Goal: Transaction & Acquisition: Book appointment/travel/reservation

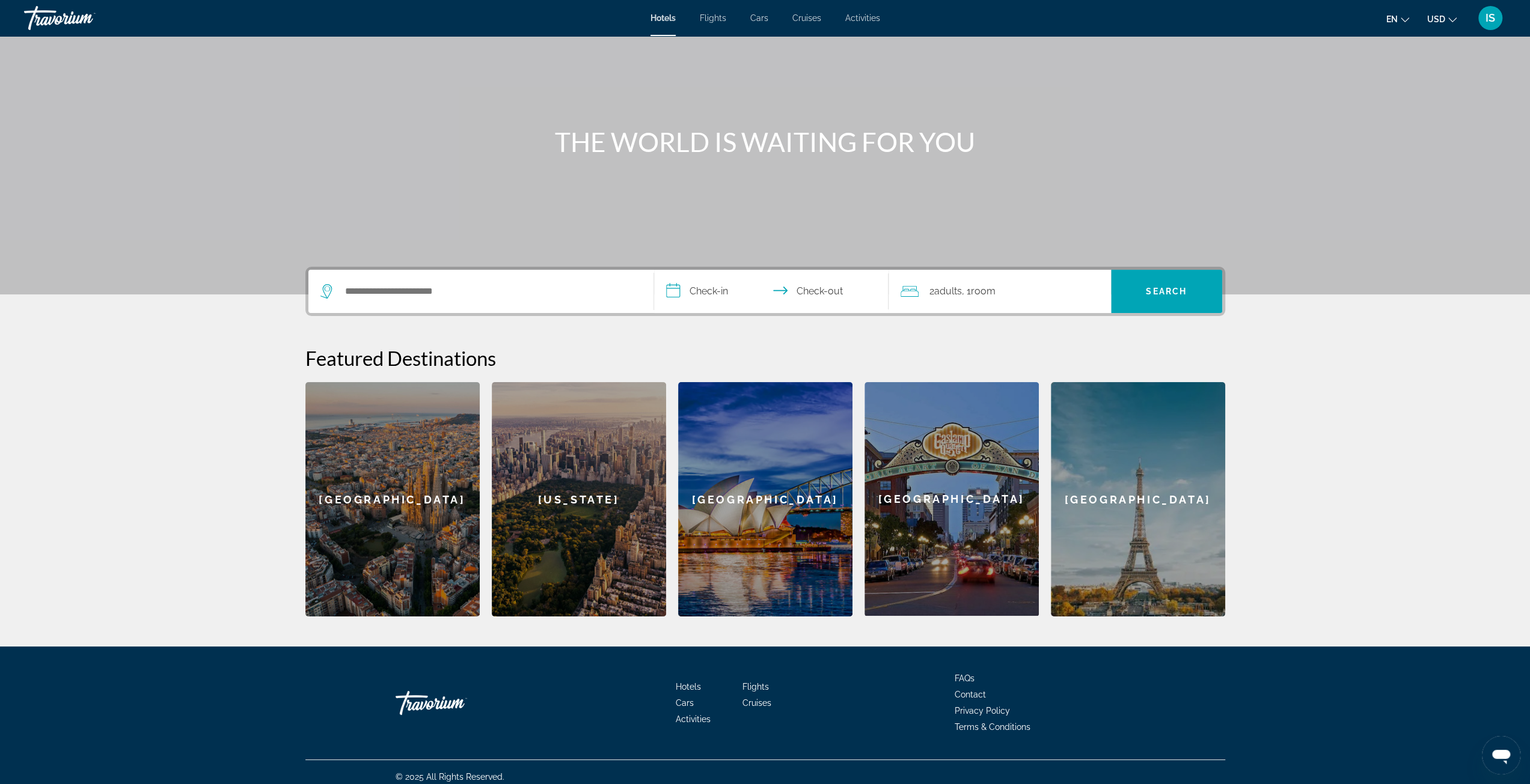
scroll to position [74, 0]
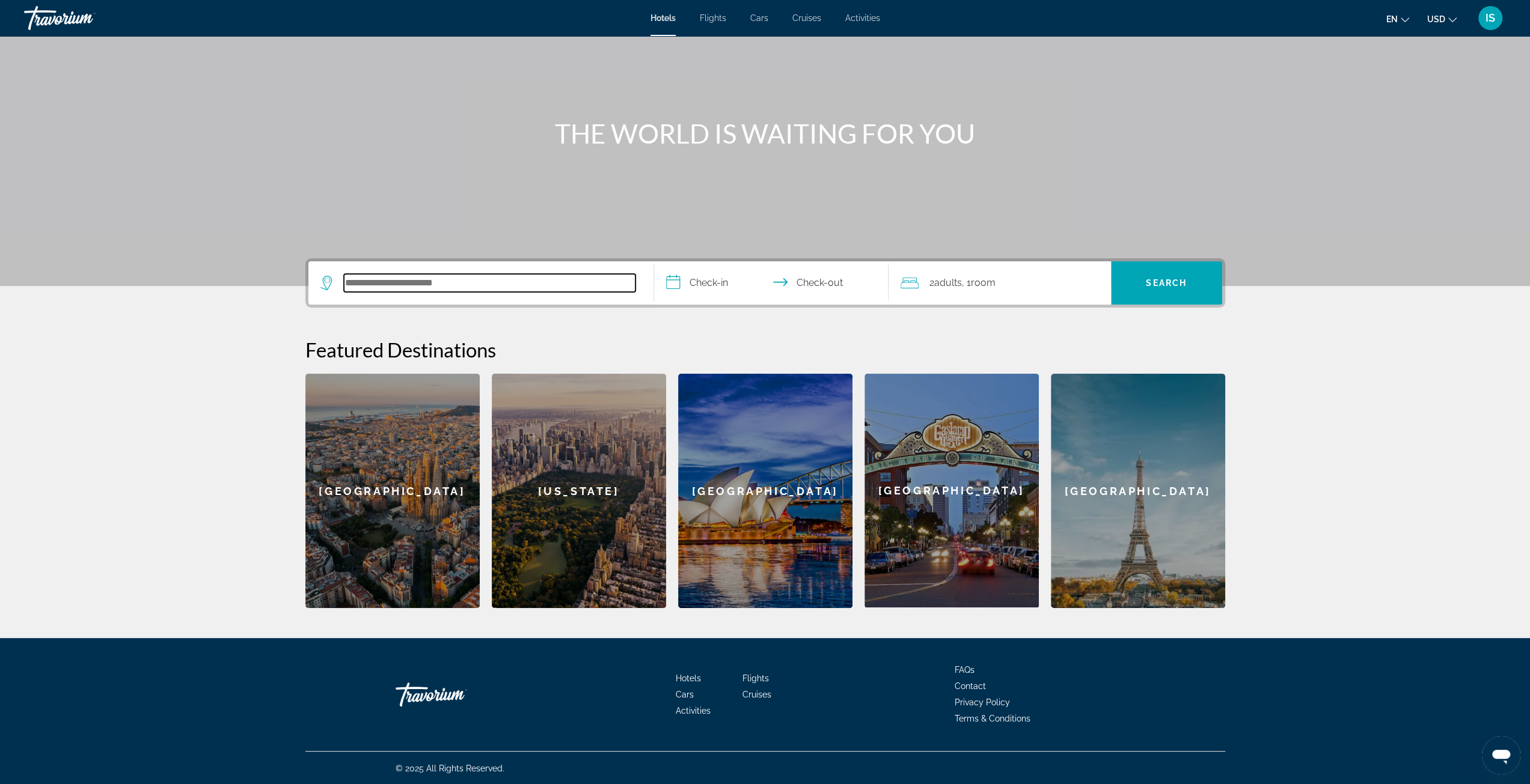
click at [376, 281] on input "Search hotel destination" at bounding box center [489, 283] width 291 height 18
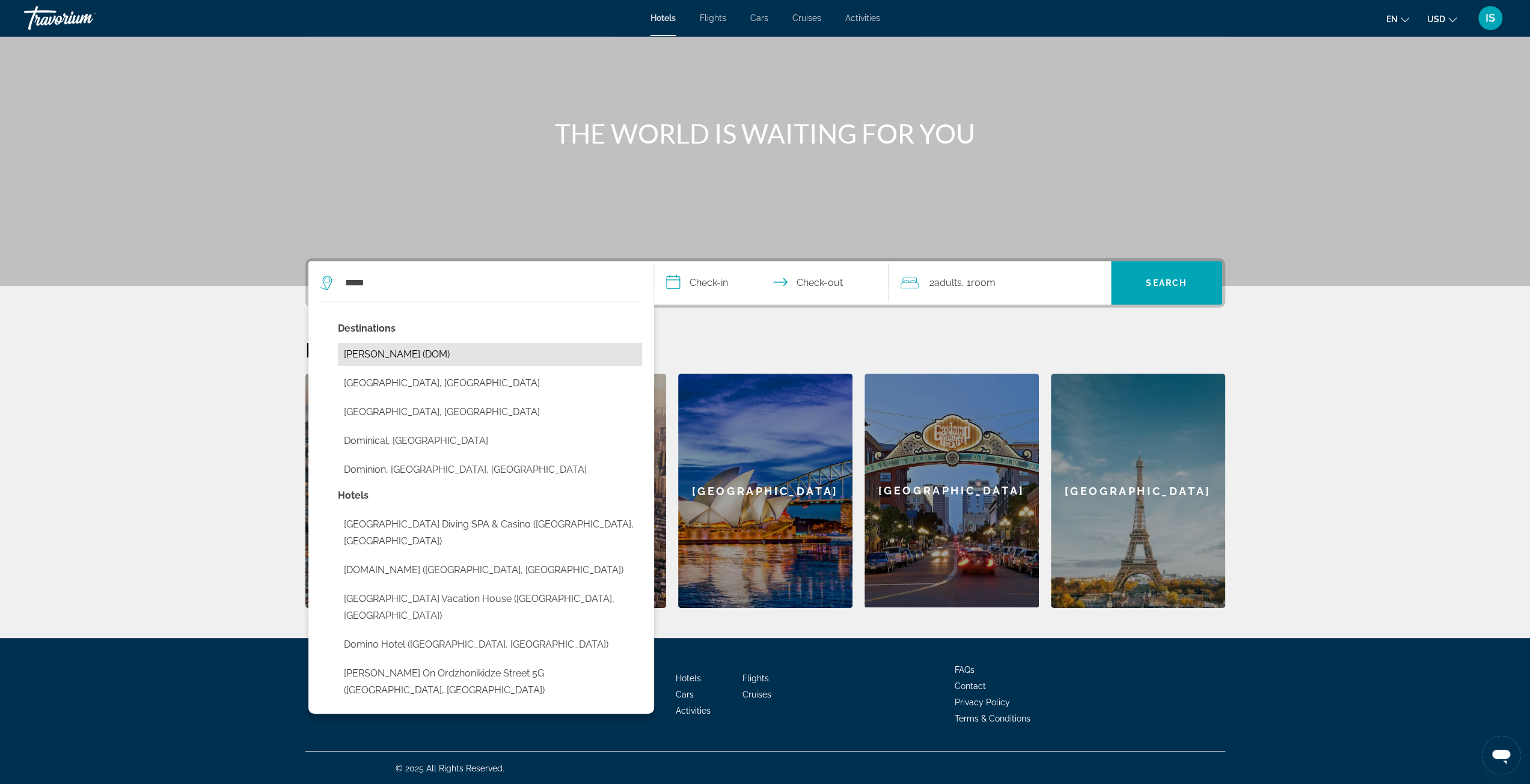
click at [416, 356] on button "[PERSON_NAME] (DOM)" at bounding box center [489, 355] width 304 height 23
type input "**********"
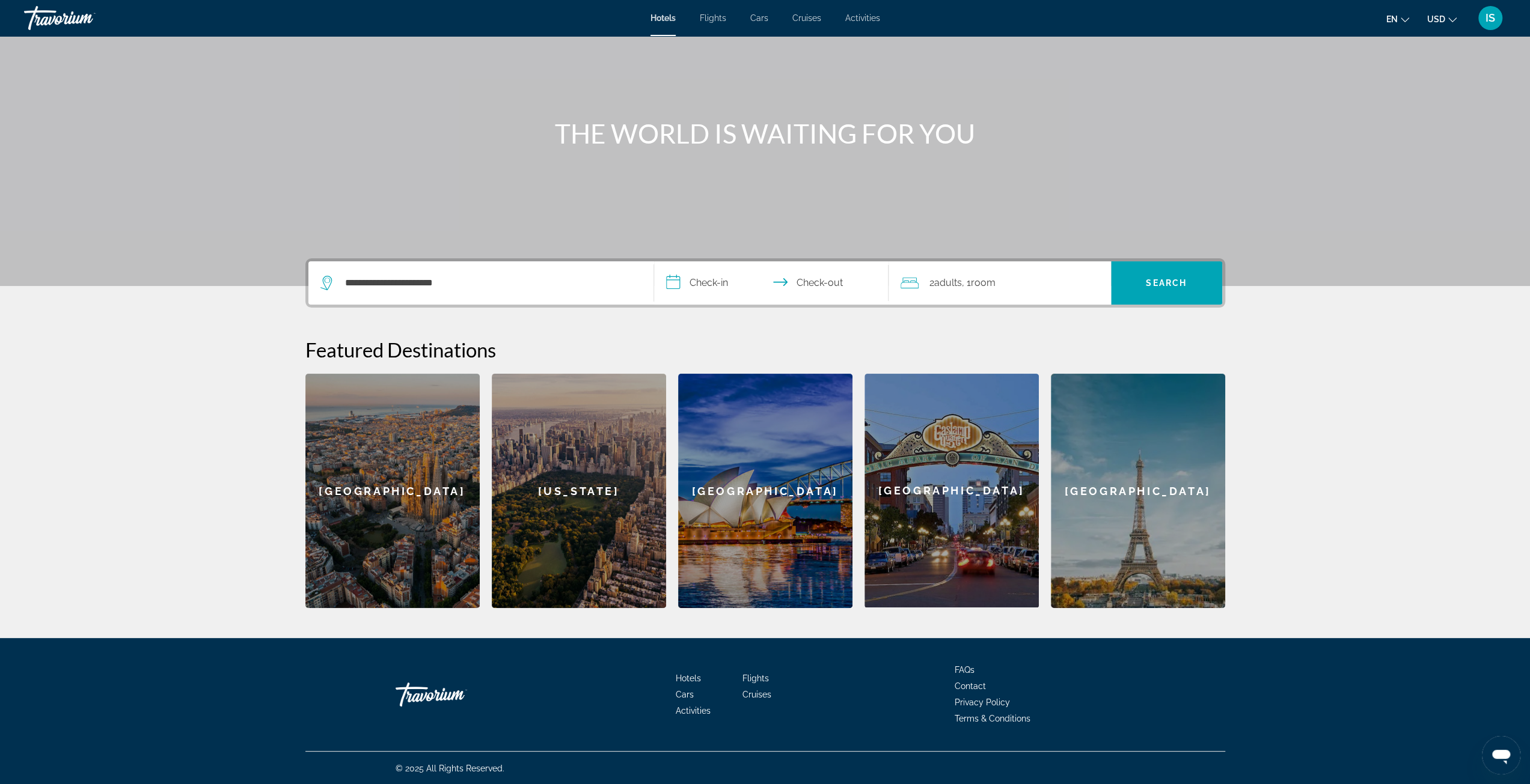
click at [969, 282] on span ", 1 Room rooms" at bounding box center [979, 283] width 34 height 17
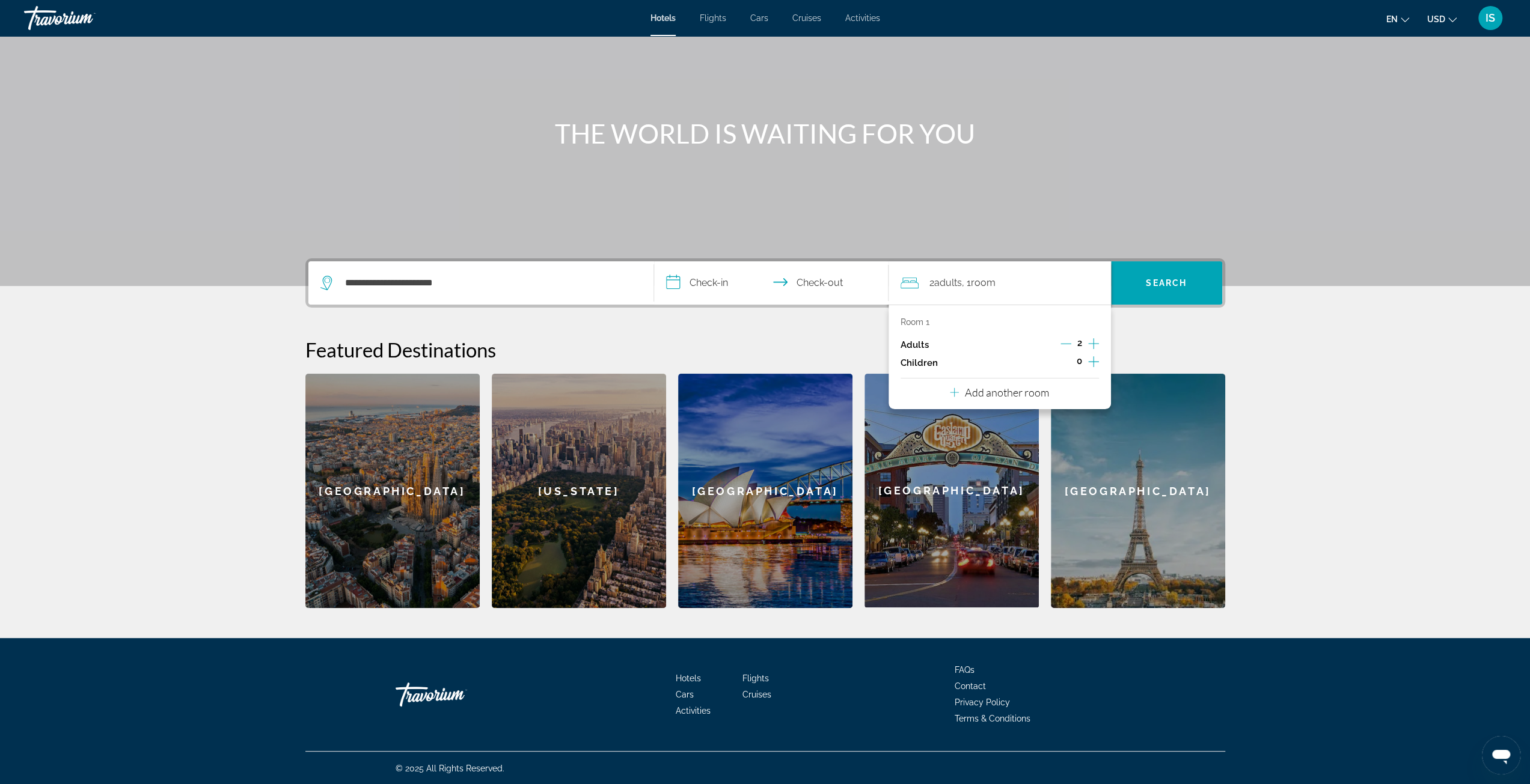
click at [1088, 362] on icon "Increment children" at bounding box center [1093, 362] width 11 height 15
click at [1093, 358] on icon "Increment children" at bounding box center [1093, 362] width 11 height 15
click at [1093, 360] on icon "Increment children" at bounding box center [1093, 362] width 11 height 15
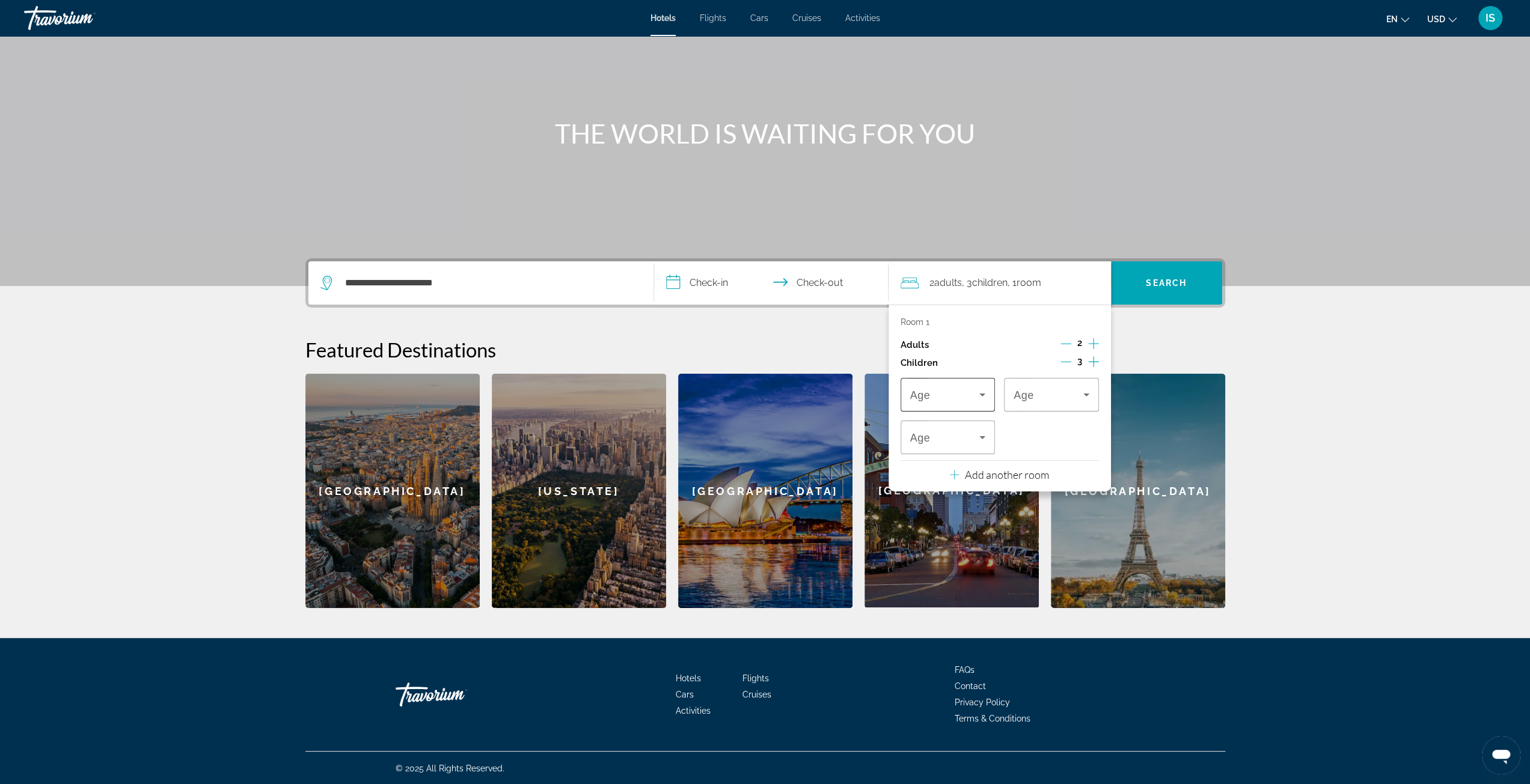
click at [981, 395] on icon "Travelers: 2 adults, 3 children" at bounding box center [982, 395] width 15 height 15
click at [914, 516] on span "3" at bounding box center [912, 516] width 5 height 15
click at [983, 435] on icon "Travelers: 2 adults, 3 children" at bounding box center [982, 437] width 15 height 15
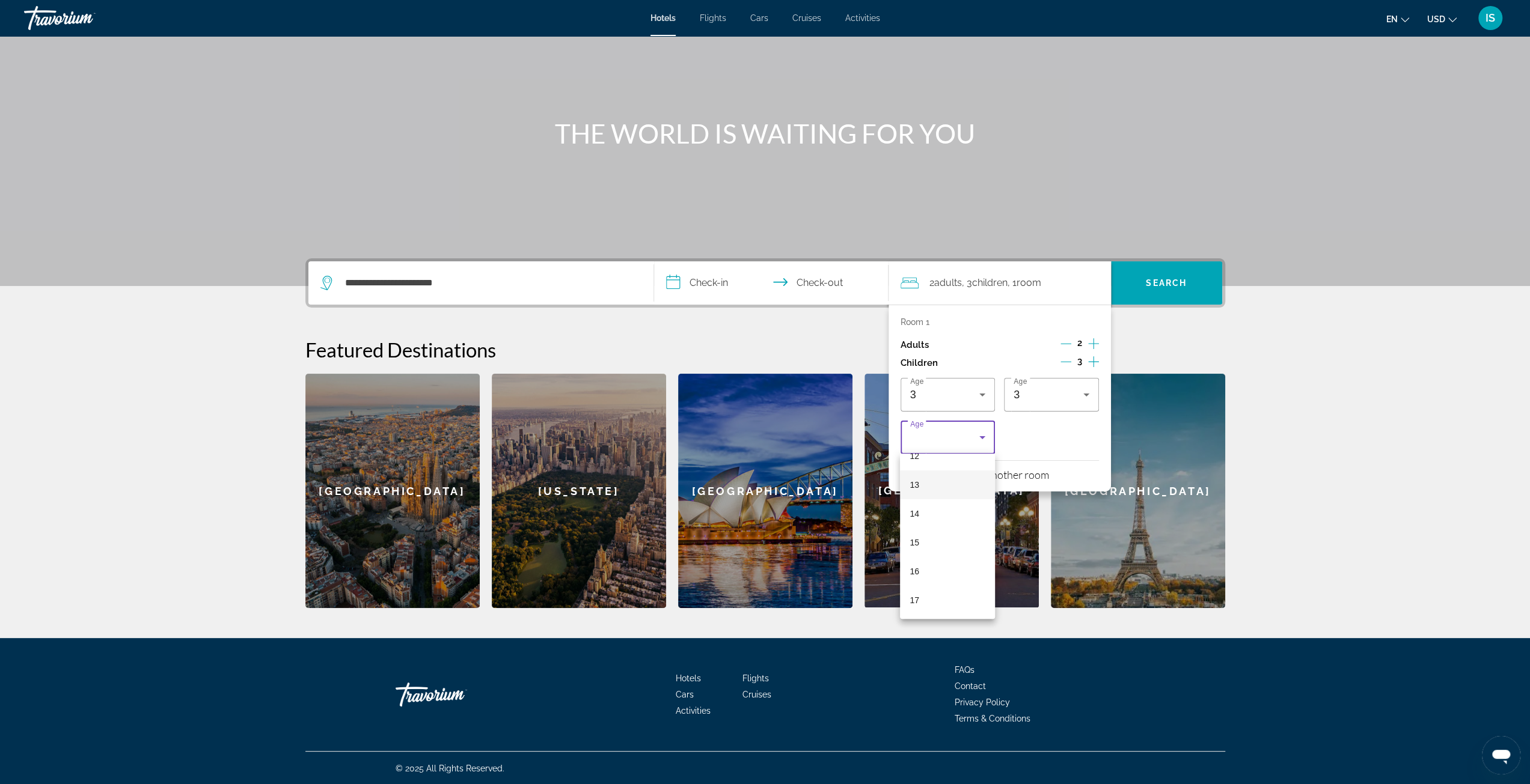
click at [928, 476] on mat-option "13" at bounding box center [947, 485] width 95 height 29
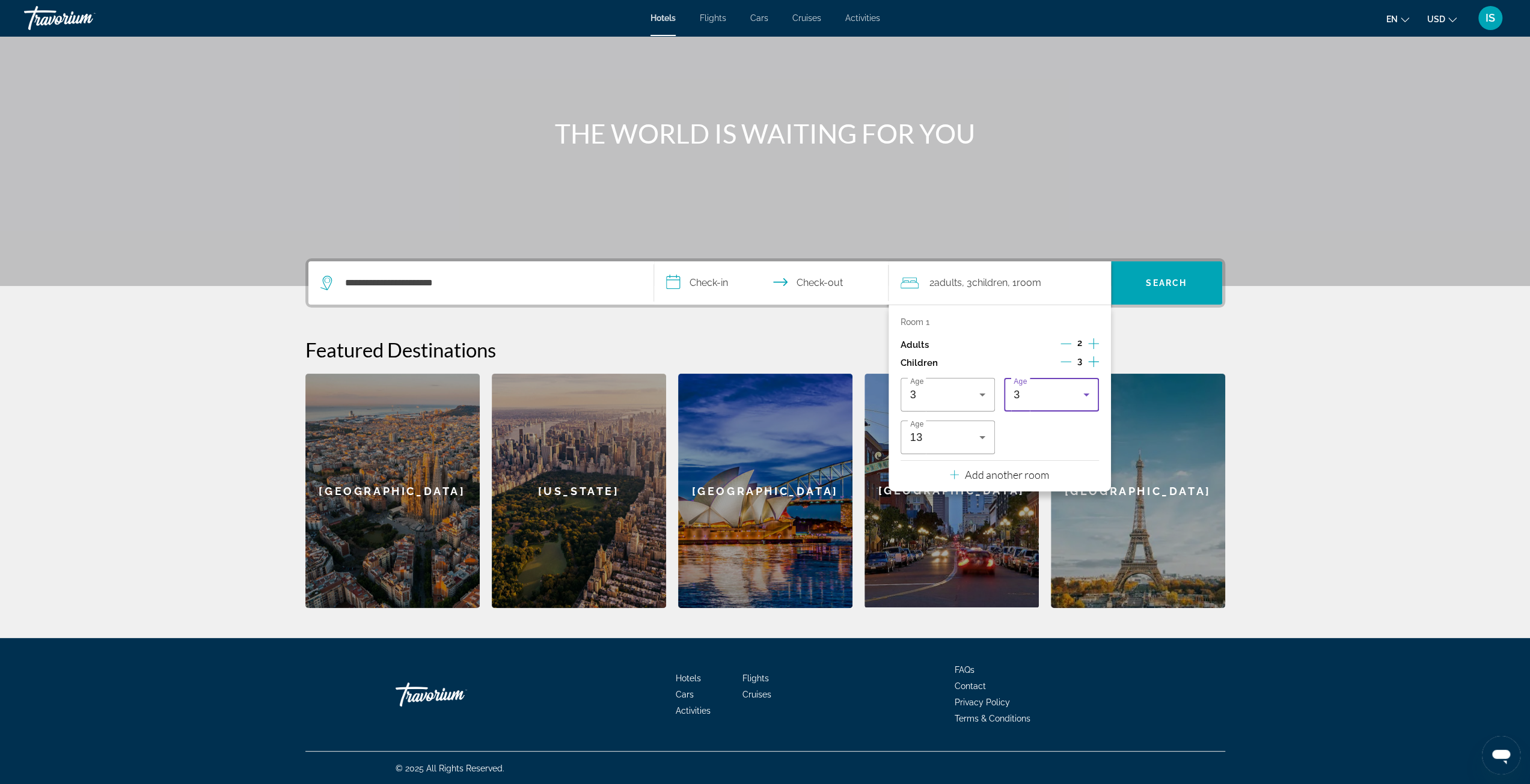
click at [1087, 393] on icon "Travelers: 2 adults, 3 children" at bounding box center [1086, 395] width 6 height 3
click at [1027, 481] on mat-option "8" at bounding box center [1052, 480] width 95 height 29
click at [1066, 437] on div "Age 3 Age 8 Age 13" at bounding box center [999, 416] width 199 height 76
click at [715, 291] on input "**********" at bounding box center [774, 285] width 239 height 47
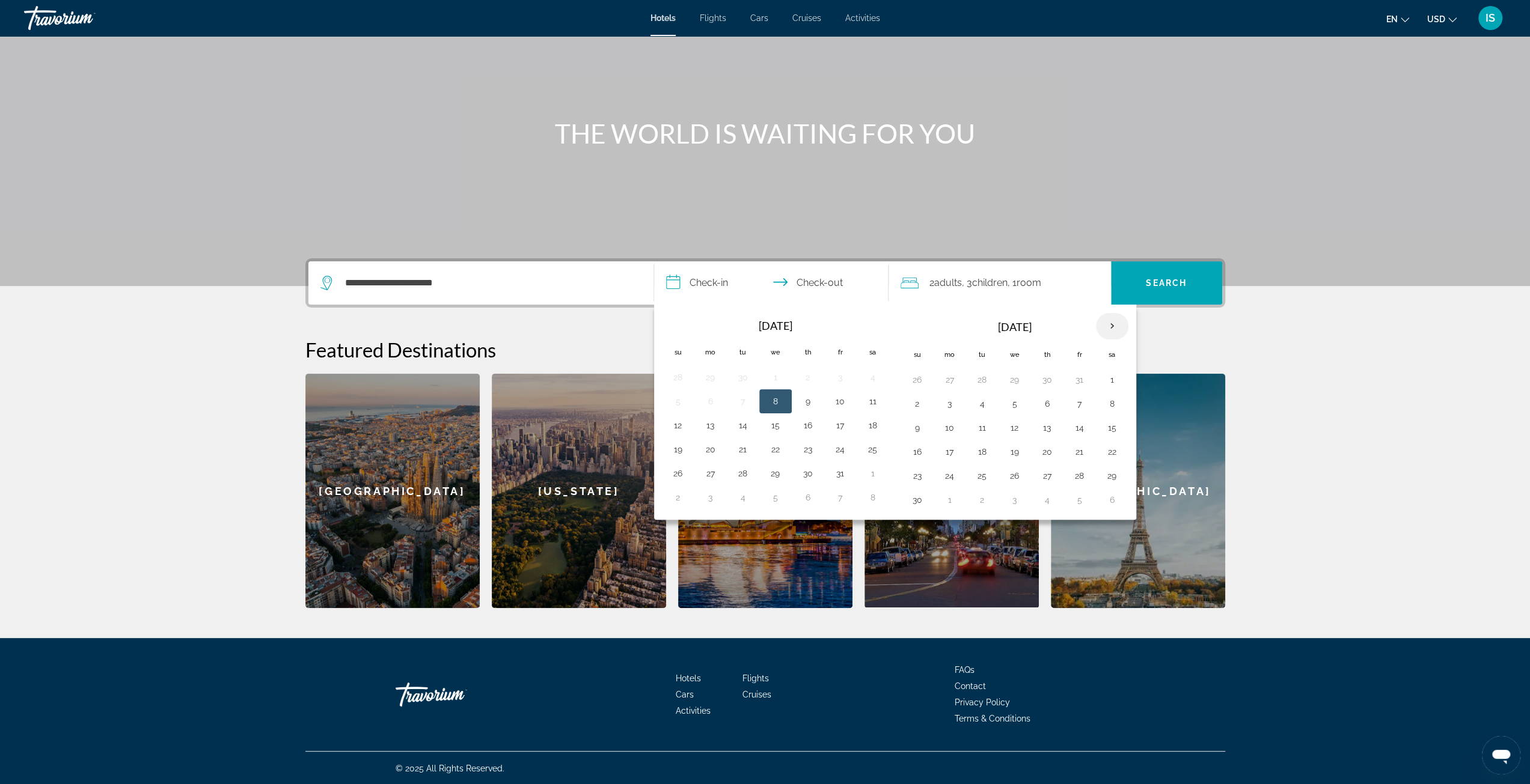
click at [1107, 325] on th "Next month" at bounding box center [1112, 326] width 32 height 27
click at [1107, 324] on th "Next month" at bounding box center [1112, 326] width 32 height 27
click at [1102, 323] on th "Next month" at bounding box center [1112, 326] width 32 height 27
click at [677, 426] on button "11" at bounding box center [678, 428] width 19 height 17
click at [866, 427] on button "17" at bounding box center [873, 428] width 19 height 17
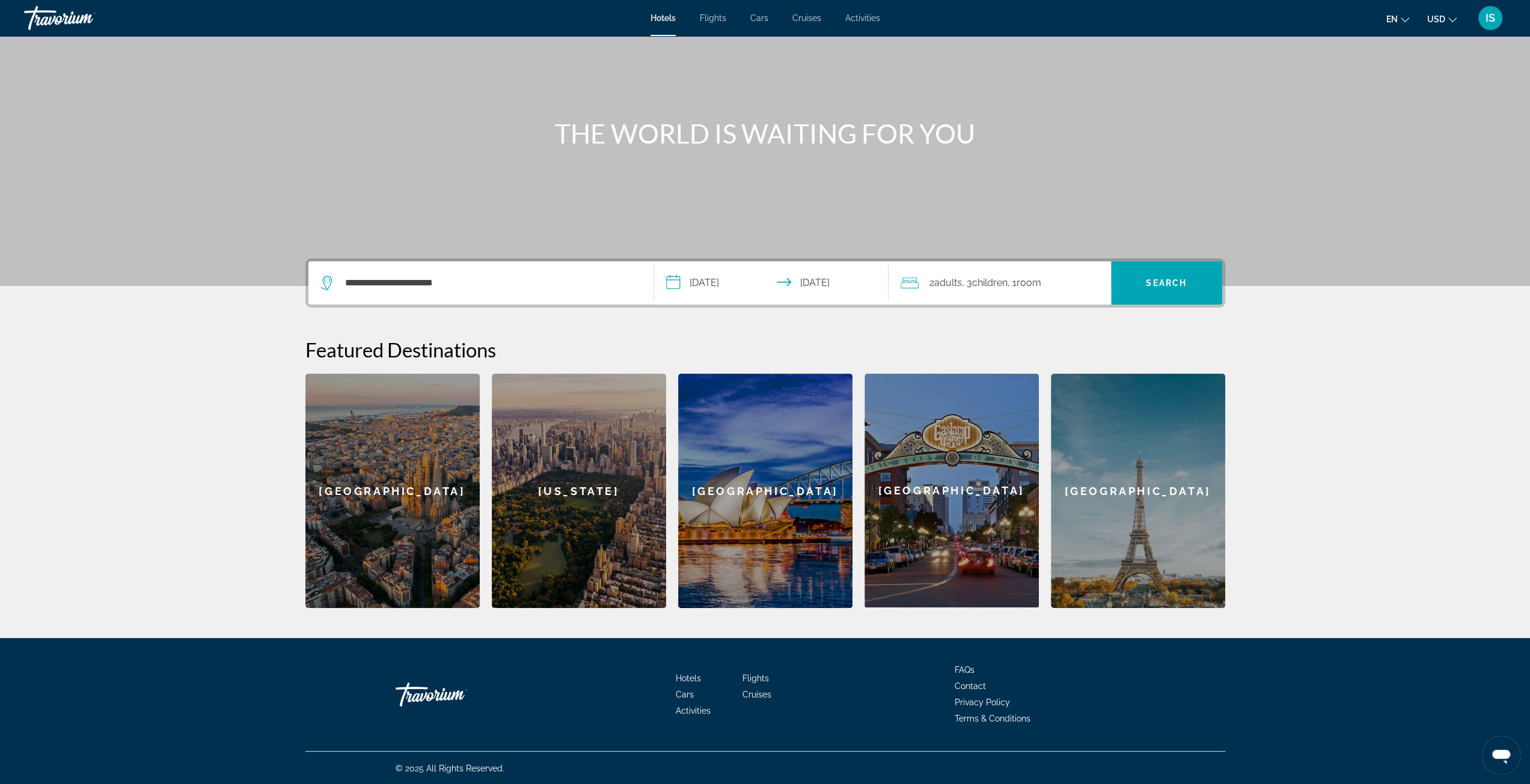
click at [709, 281] on input "**********" at bounding box center [774, 285] width 239 height 47
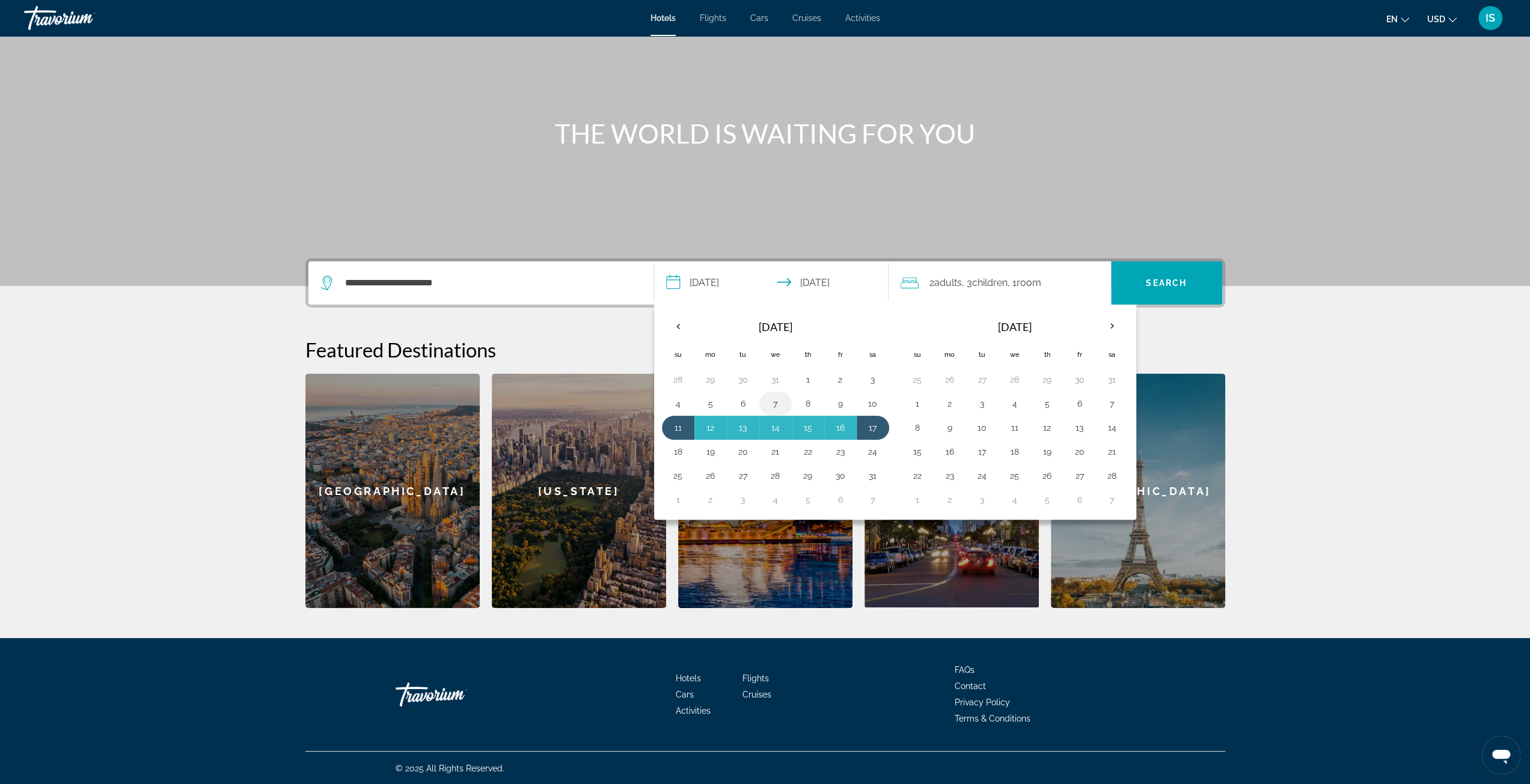
click at [774, 401] on button "7" at bounding box center [775, 403] width 19 height 17
click at [773, 425] on button "14" at bounding box center [775, 428] width 19 height 17
type input "**********"
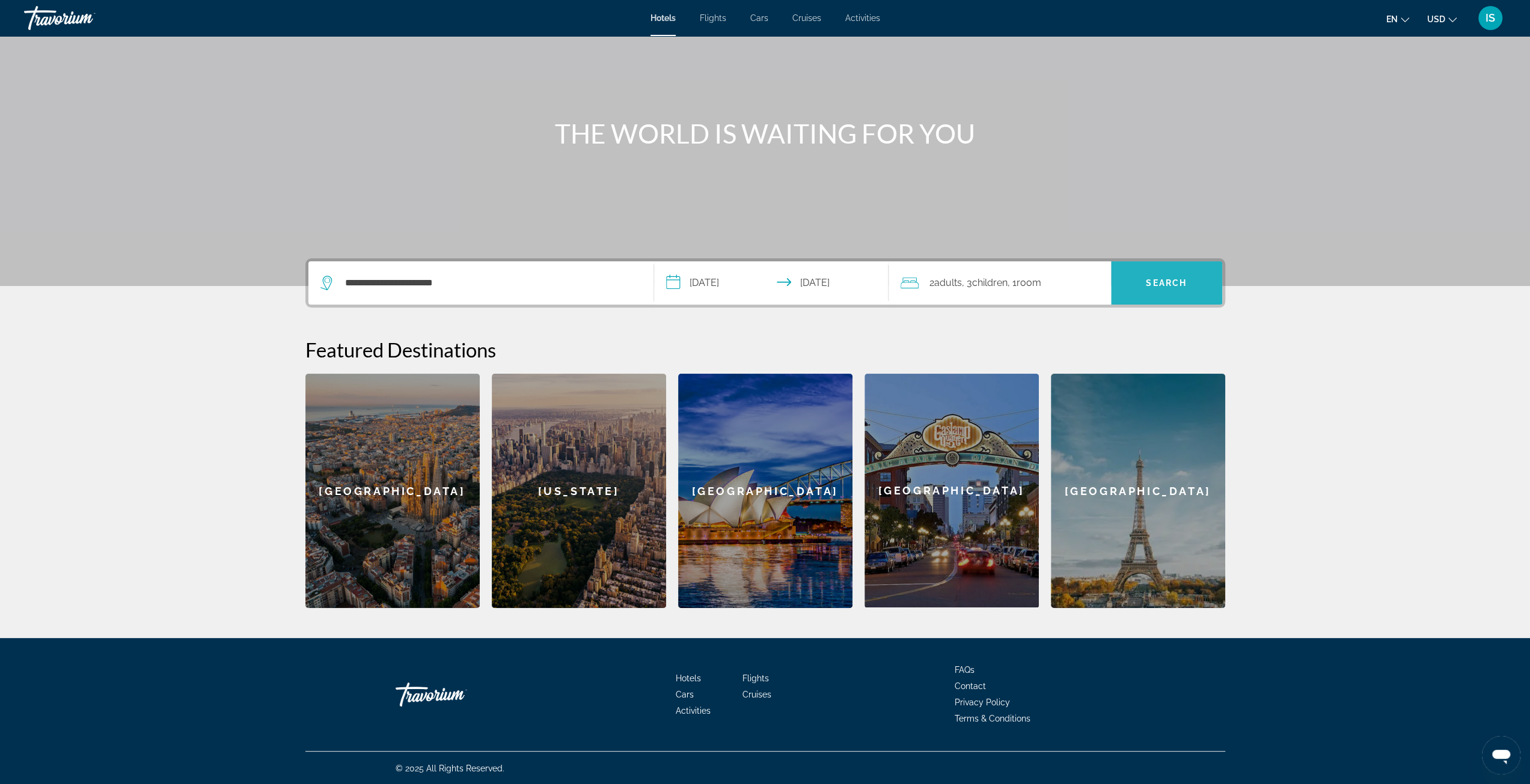
click at [1166, 280] on span "Search" at bounding box center [1166, 283] width 41 height 10
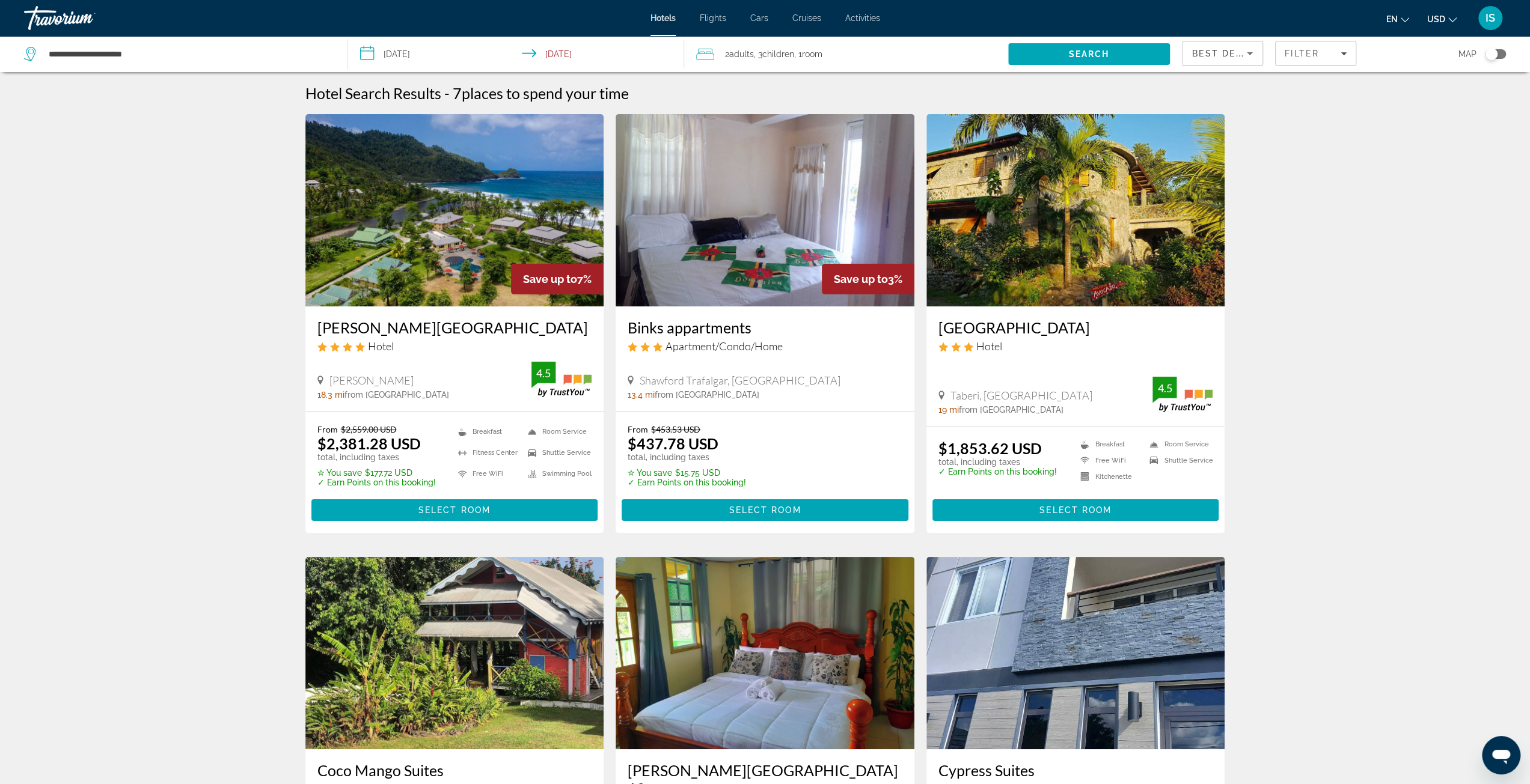
click at [1320, 393] on div "Hotel Search Results - 7 places to spend your time Save up to 7% Rosalie Bay Ec…" at bounding box center [765, 764] width 1530 height 1359
click at [1250, 53] on icon "Sort by" at bounding box center [1249, 53] width 6 height 3
click at [1217, 140] on span "Lowest Price" at bounding box center [1216, 142] width 48 height 10
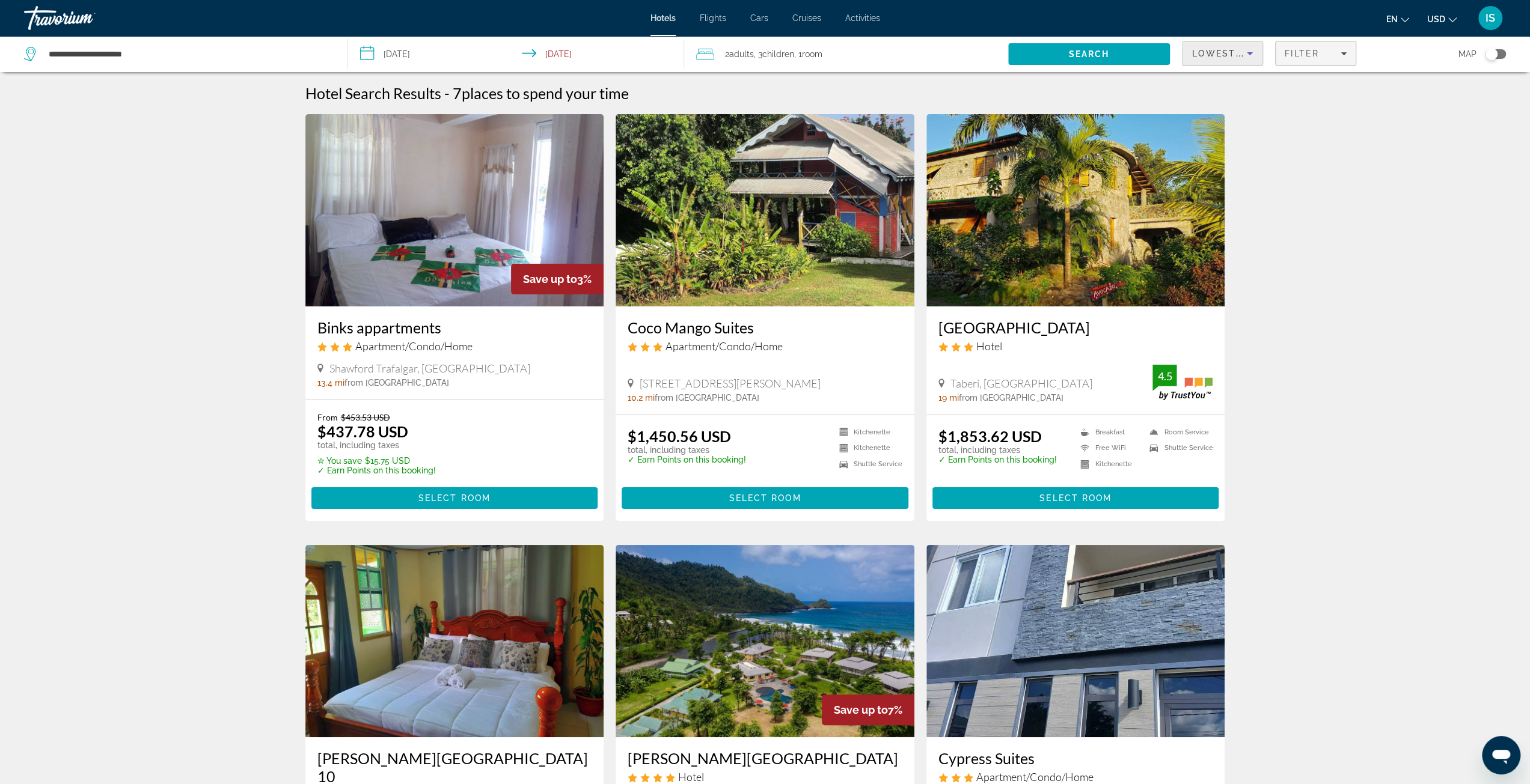
click at [1343, 49] on div "Filter" at bounding box center [1316, 53] width 62 height 10
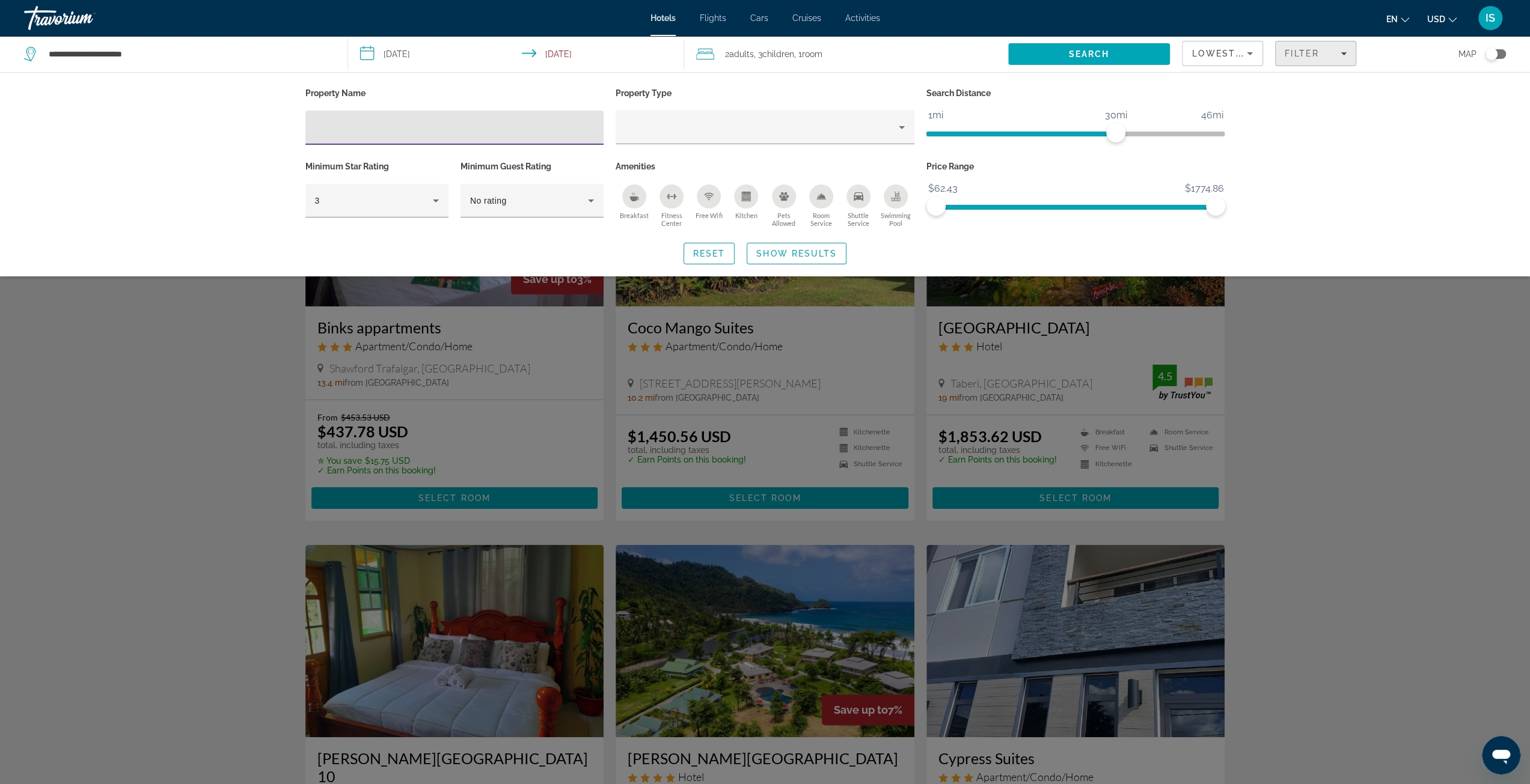
click at [1343, 49] on div "Filter" at bounding box center [1316, 53] width 62 height 10
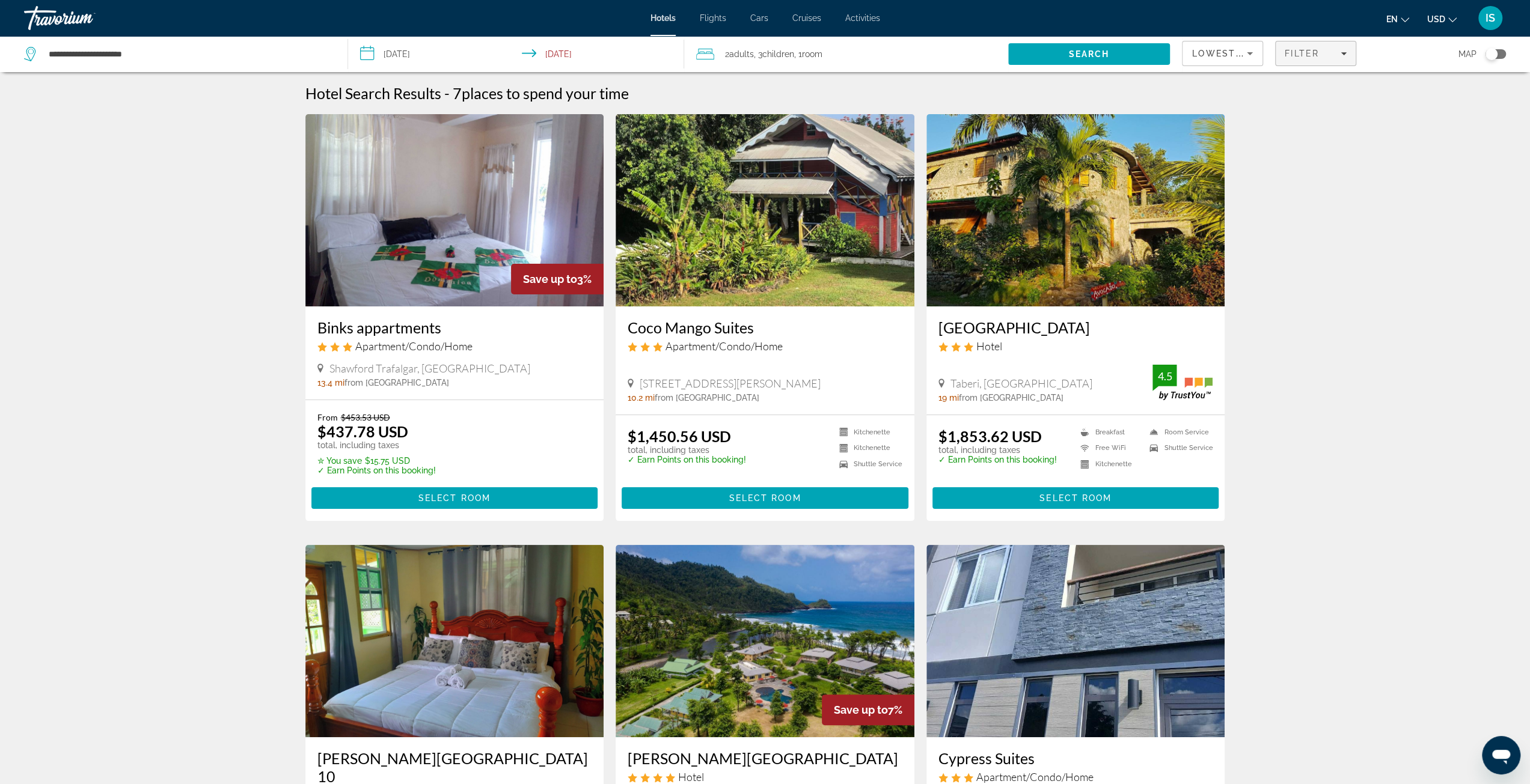
click at [1344, 46] on button "Filter" at bounding box center [1316, 53] width 81 height 25
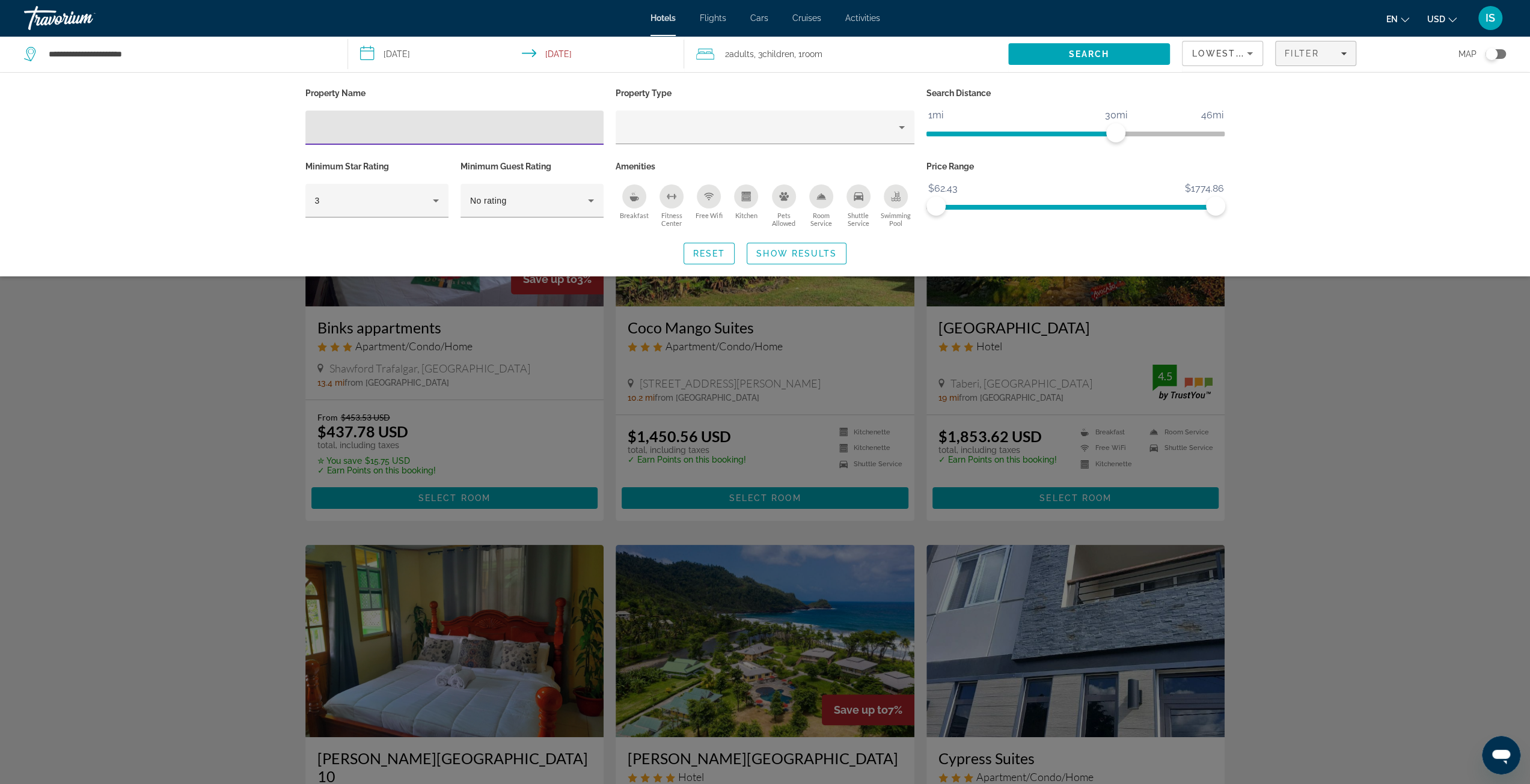
click at [1303, 155] on div "Property Name Property Type Search Distance 1mi 46mi 30mi Minimum Star Rating 3…" at bounding box center [765, 174] width 1530 height 204
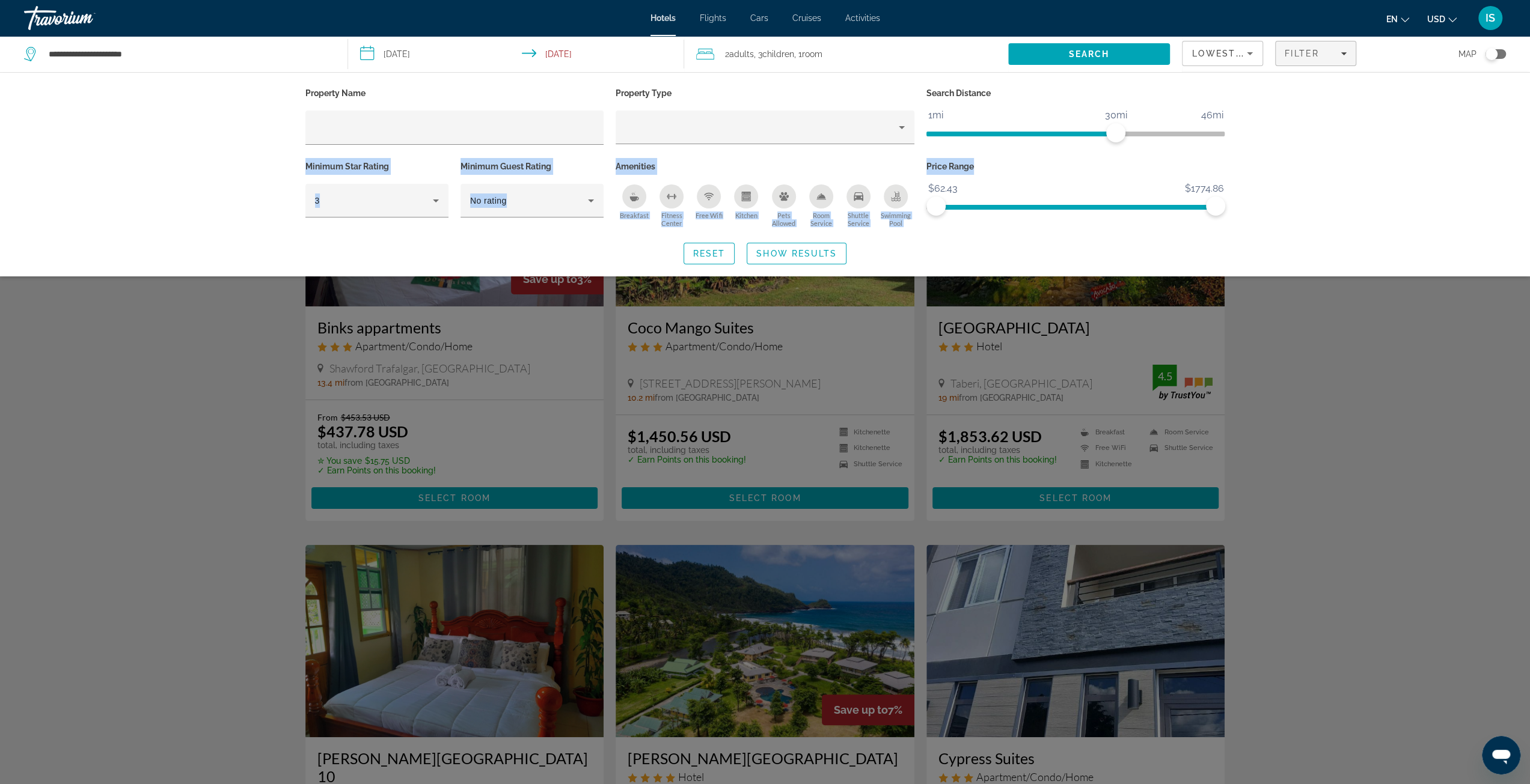
click at [1449, 20] on icon "Change currency" at bounding box center [1452, 20] width 8 height 8
click at [1423, 82] on button "CAD (Can$)" at bounding box center [1418, 79] width 60 height 16
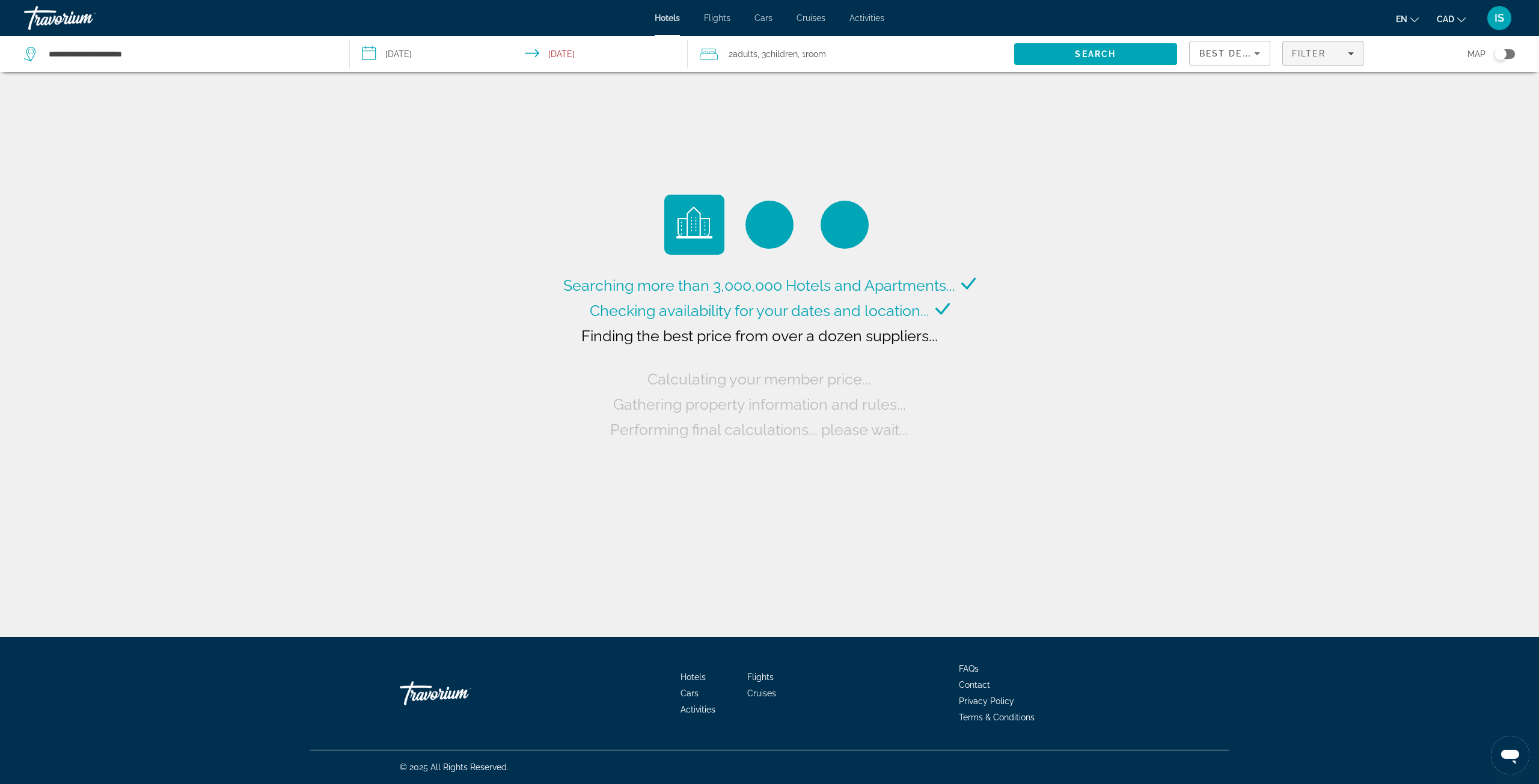
click at [1351, 55] on icon "Filters" at bounding box center [1351, 53] width 6 height 6
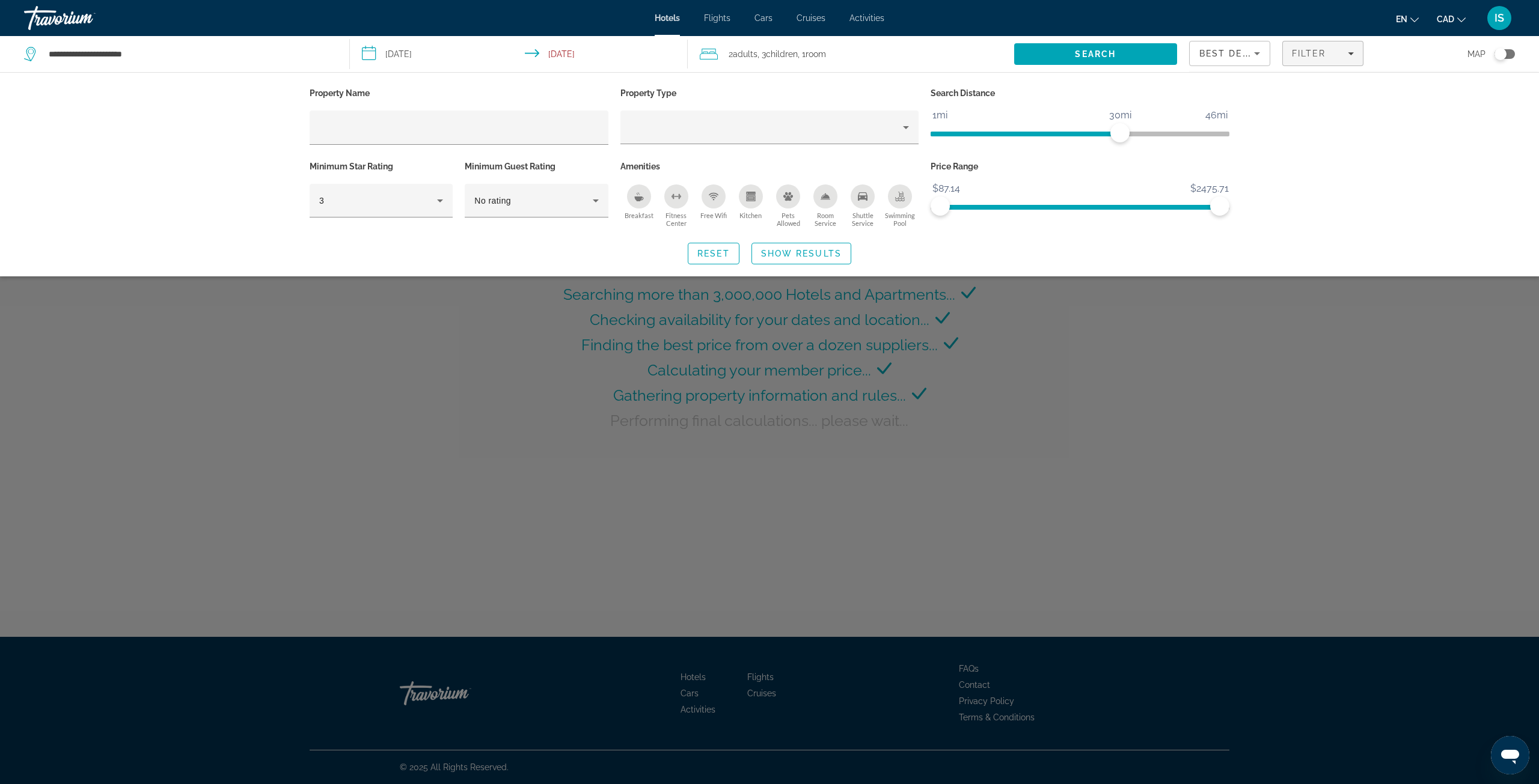
click at [1509, 52] on div "Toggle map" at bounding box center [1505, 54] width 20 height 10
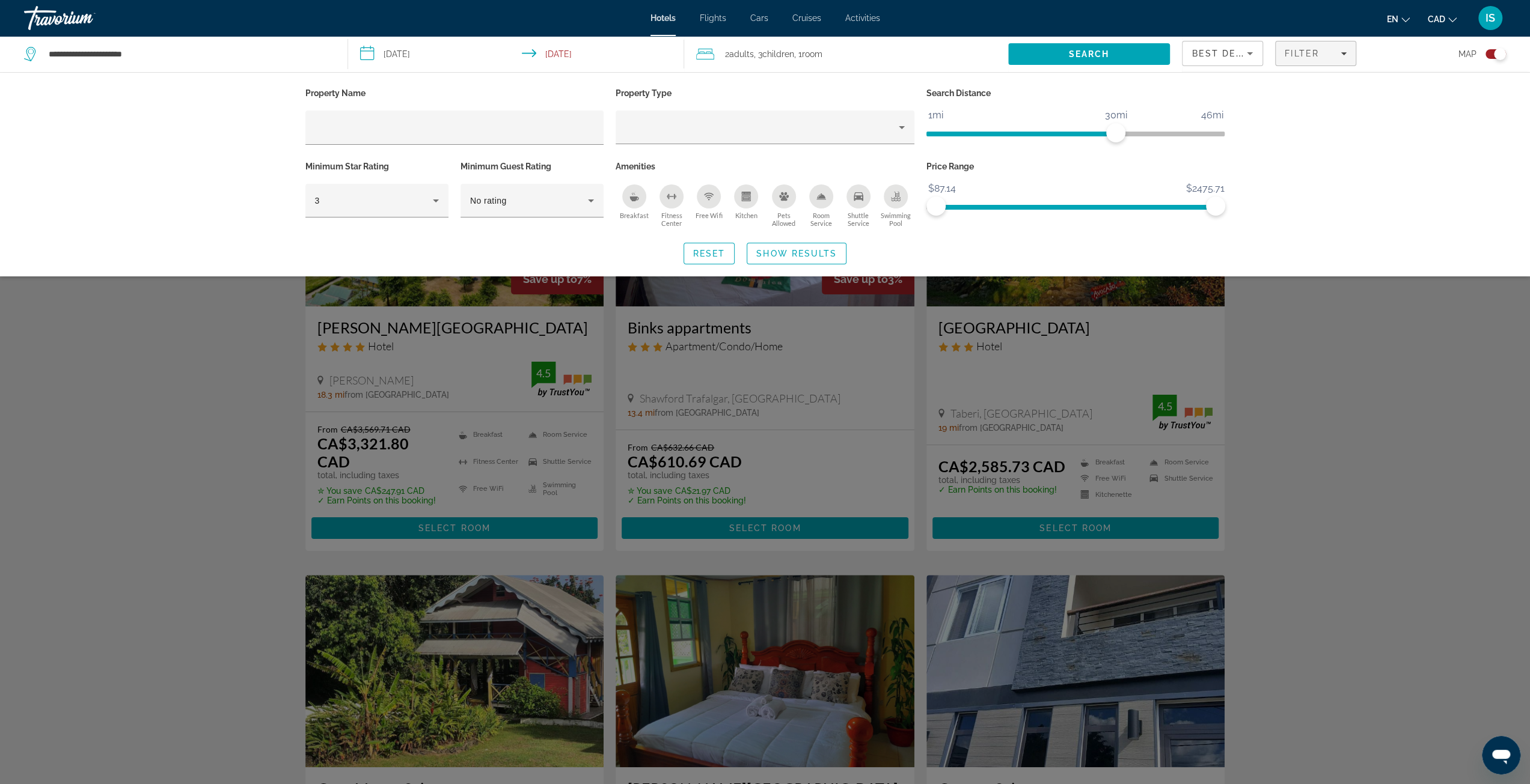
click at [1363, 212] on div "Property Name Property Type Search Distance 1mi 46mi 30mi Minimum Star Rating 3…" at bounding box center [765, 174] width 1530 height 204
drag, startPoint x: 1392, startPoint y: 152, endPoint x: 1362, endPoint y: 131, distance: 36.6
click at [1385, 147] on div "Property Name Property Type Search Distance 1mi 46mi 30mi Minimum Star Rating 3…" at bounding box center [765, 174] width 1530 height 204
click at [1117, 50] on span "Search" at bounding box center [1088, 54] width 162 height 29
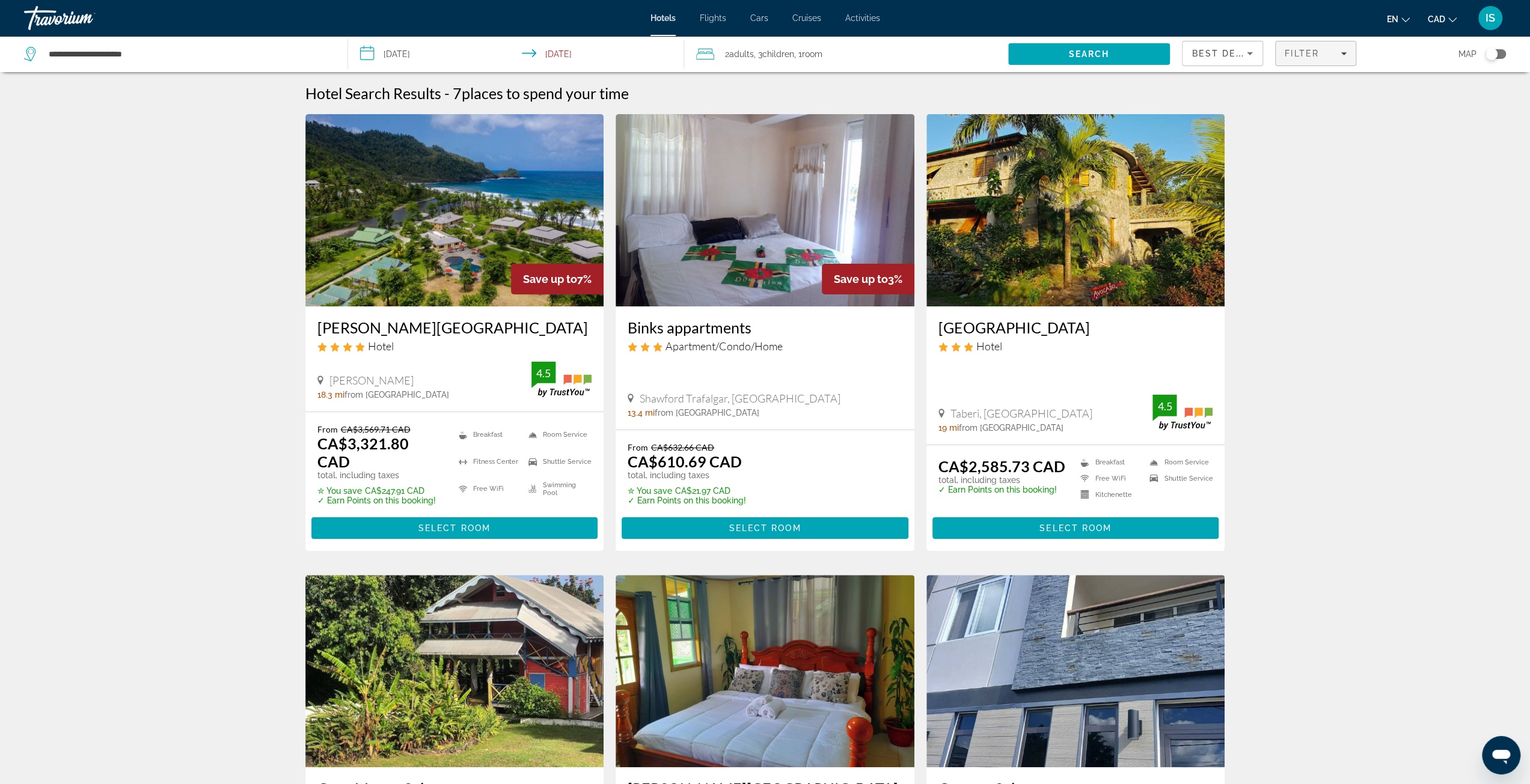
click at [1347, 51] on icon "Filters" at bounding box center [1343, 53] width 6 height 6
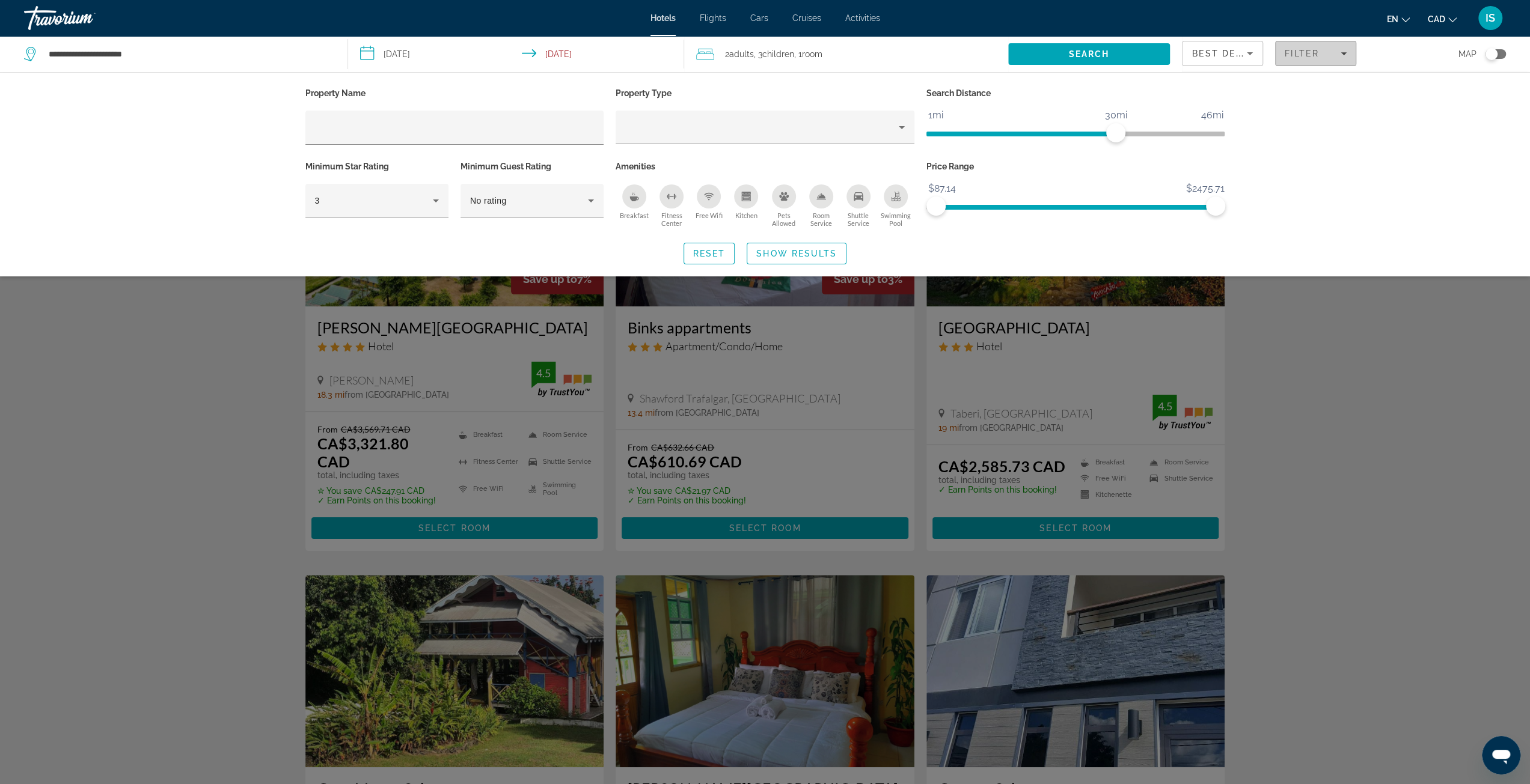
click at [1345, 51] on icon "Filters" at bounding box center [1343, 53] width 6 height 6
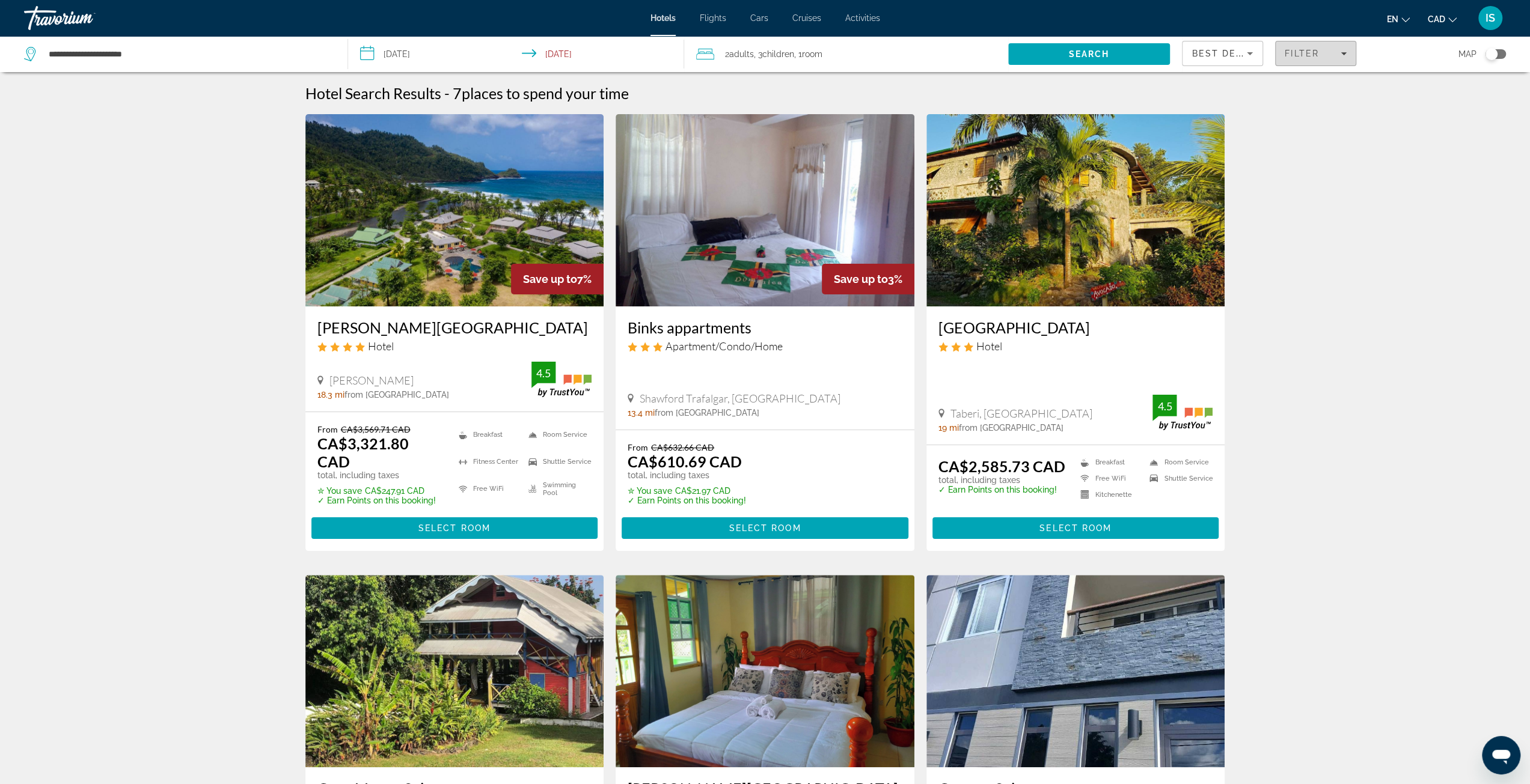
click at [1345, 49] on div "Filter" at bounding box center [1316, 53] width 62 height 10
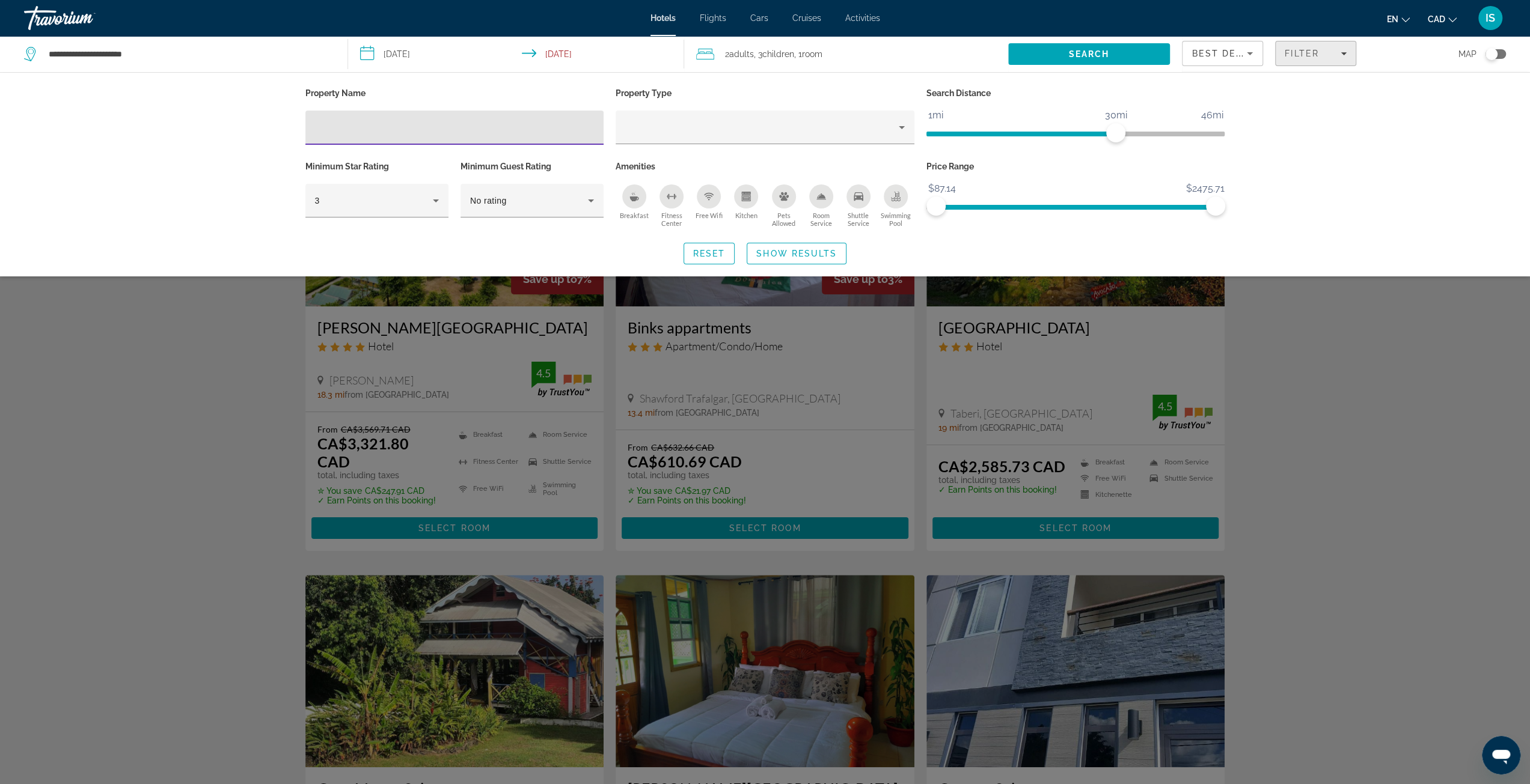
drag, startPoint x: 1345, startPoint y: 49, endPoint x: 1305, endPoint y: 44, distance: 40.3
click at [1347, 48] on button "Filter" at bounding box center [1316, 53] width 81 height 25
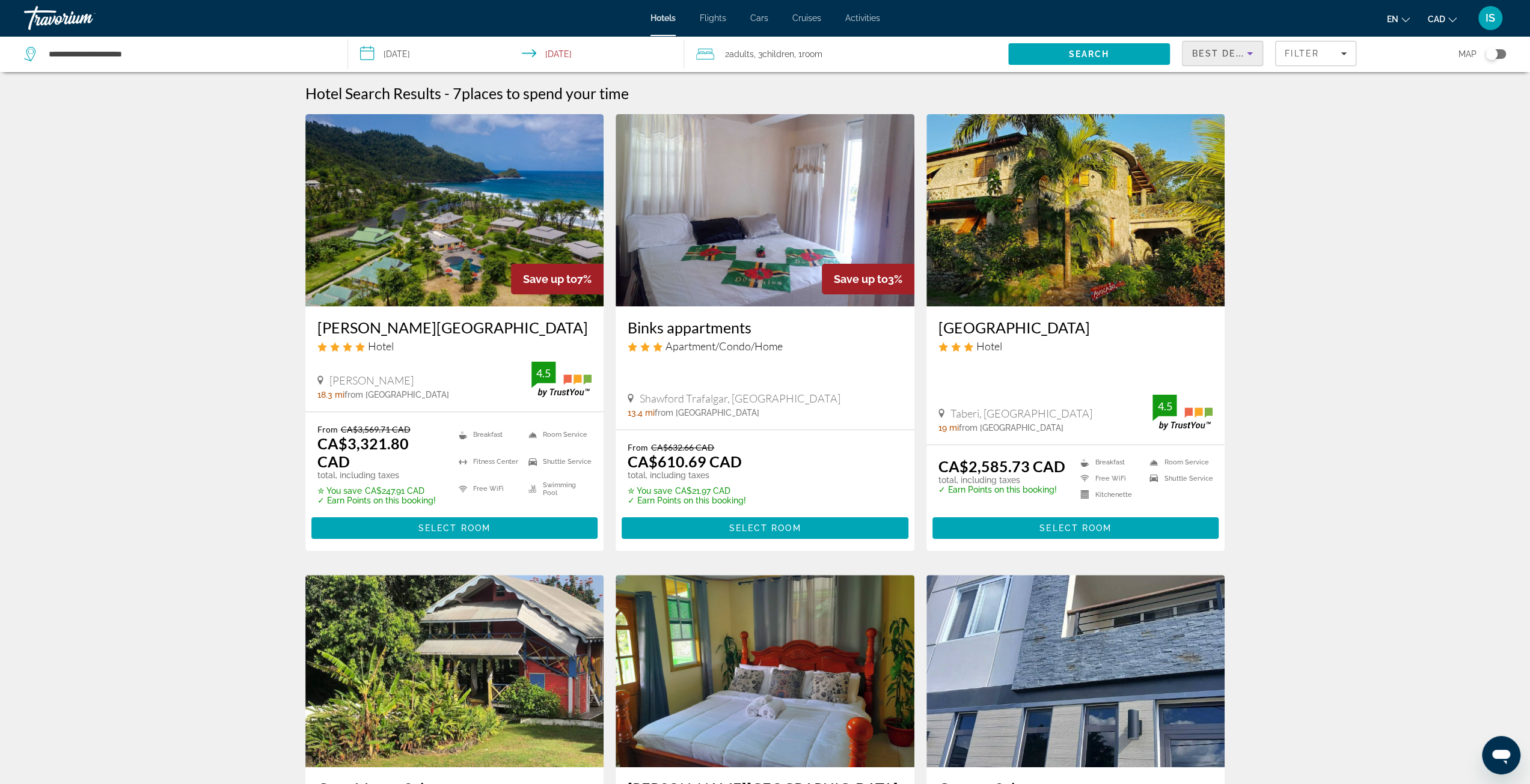
click at [1248, 56] on icon "Sort by" at bounding box center [1250, 53] width 15 height 15
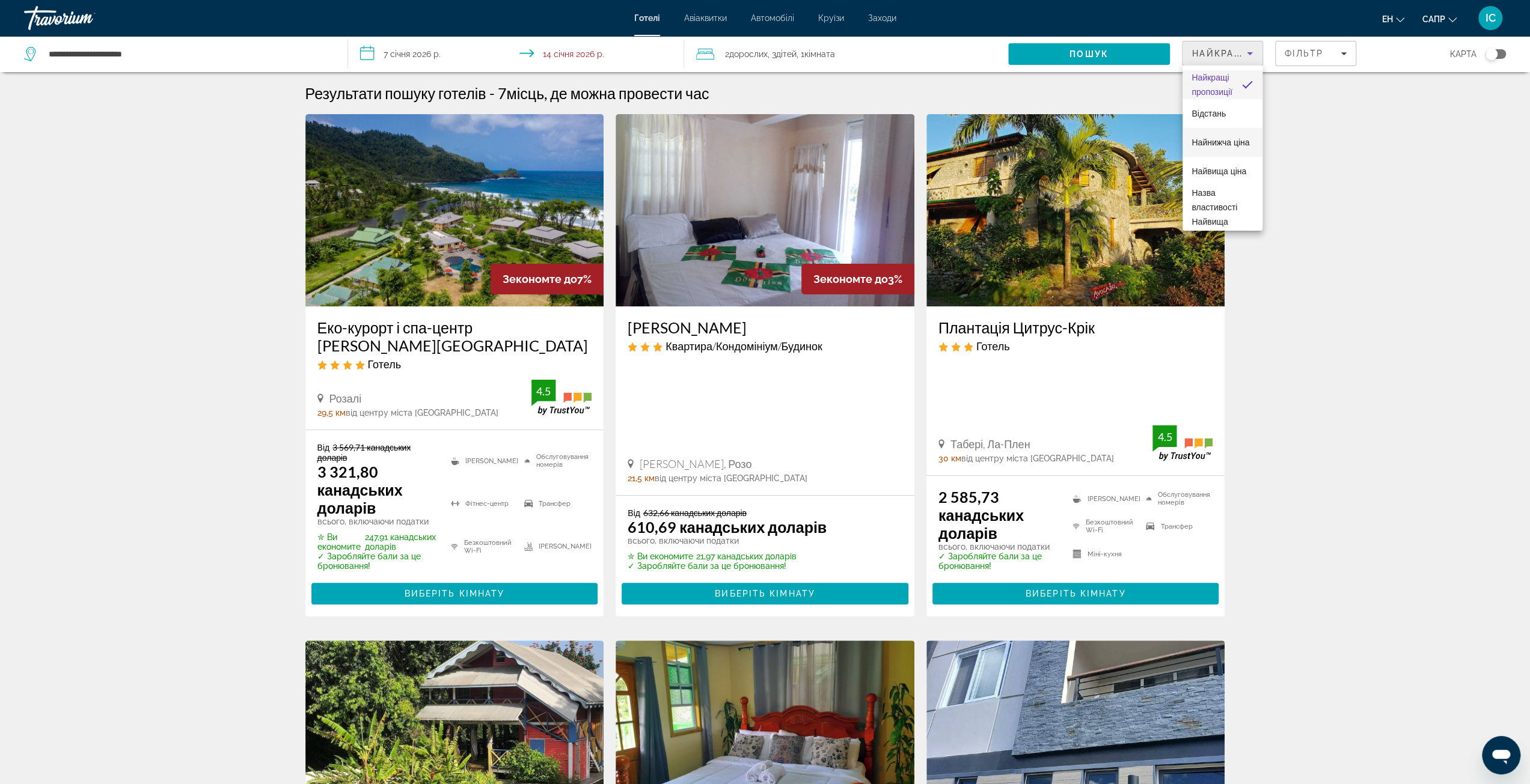
click at [1213, 140] on span "Найнижча ціна" at bounding box center [1220, 142] width 58 height 15
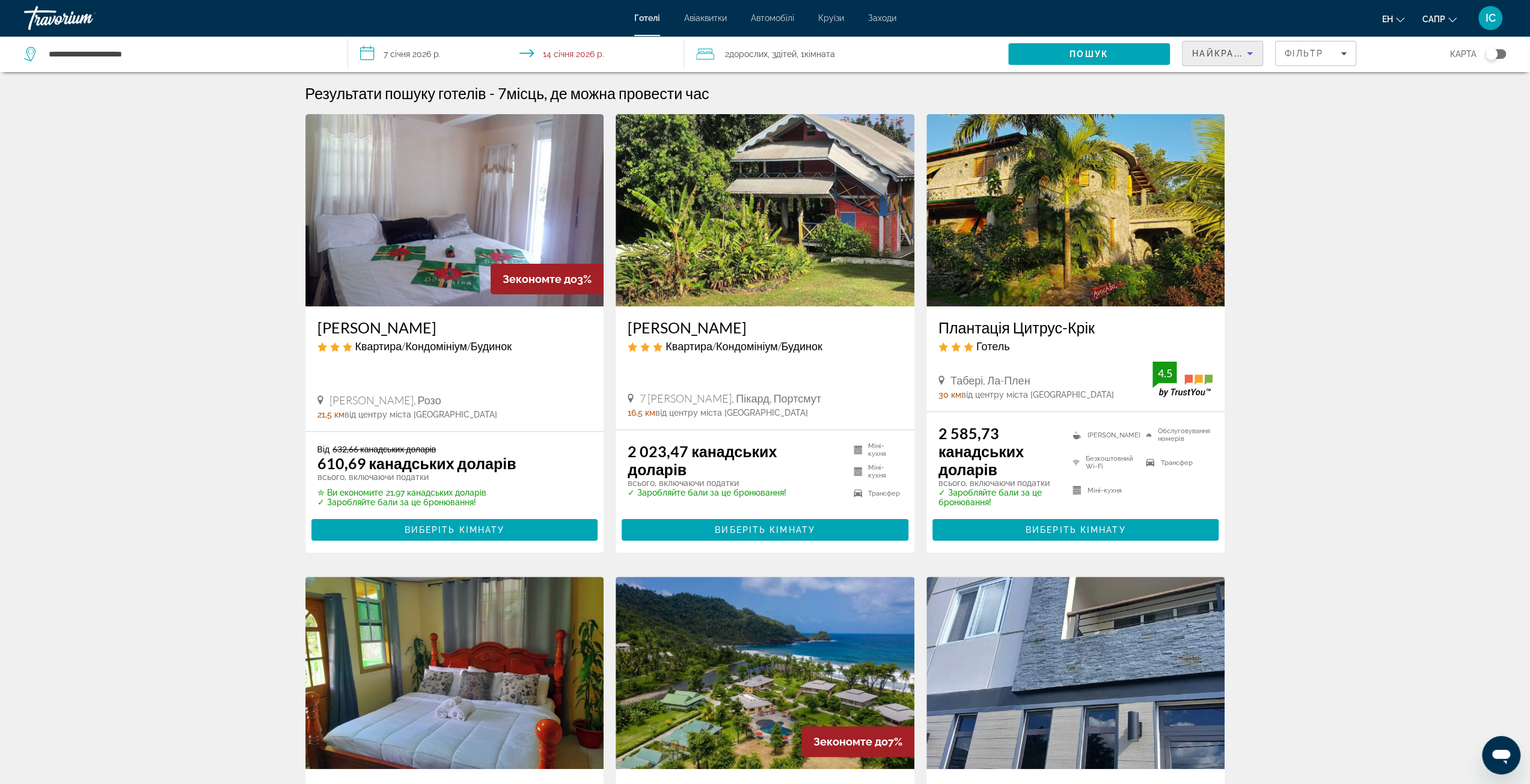
scroll to position [60, 0]
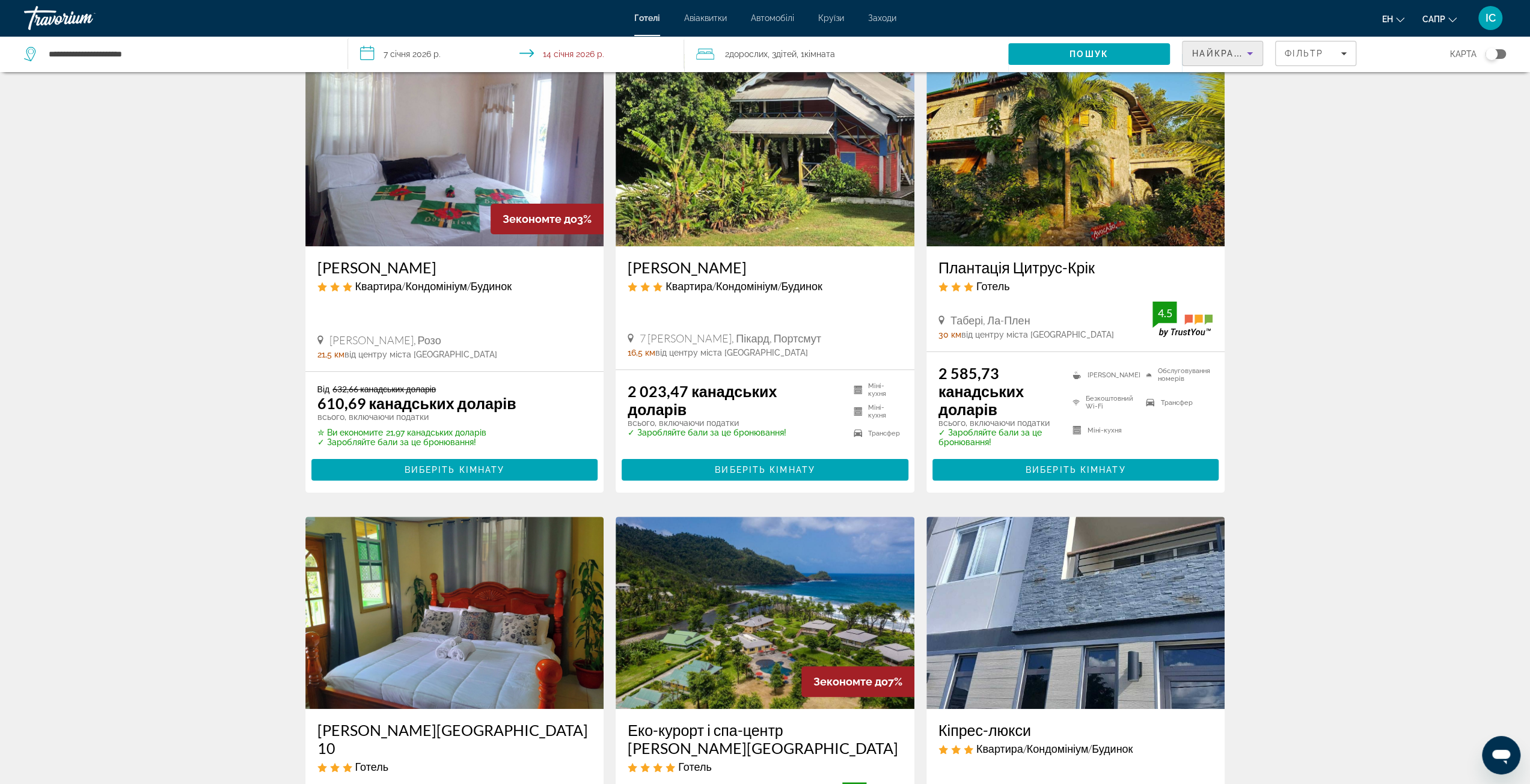
click at [396, 159] on img "Основний зміст" at bounding box center [454, 150] width 299 height 192
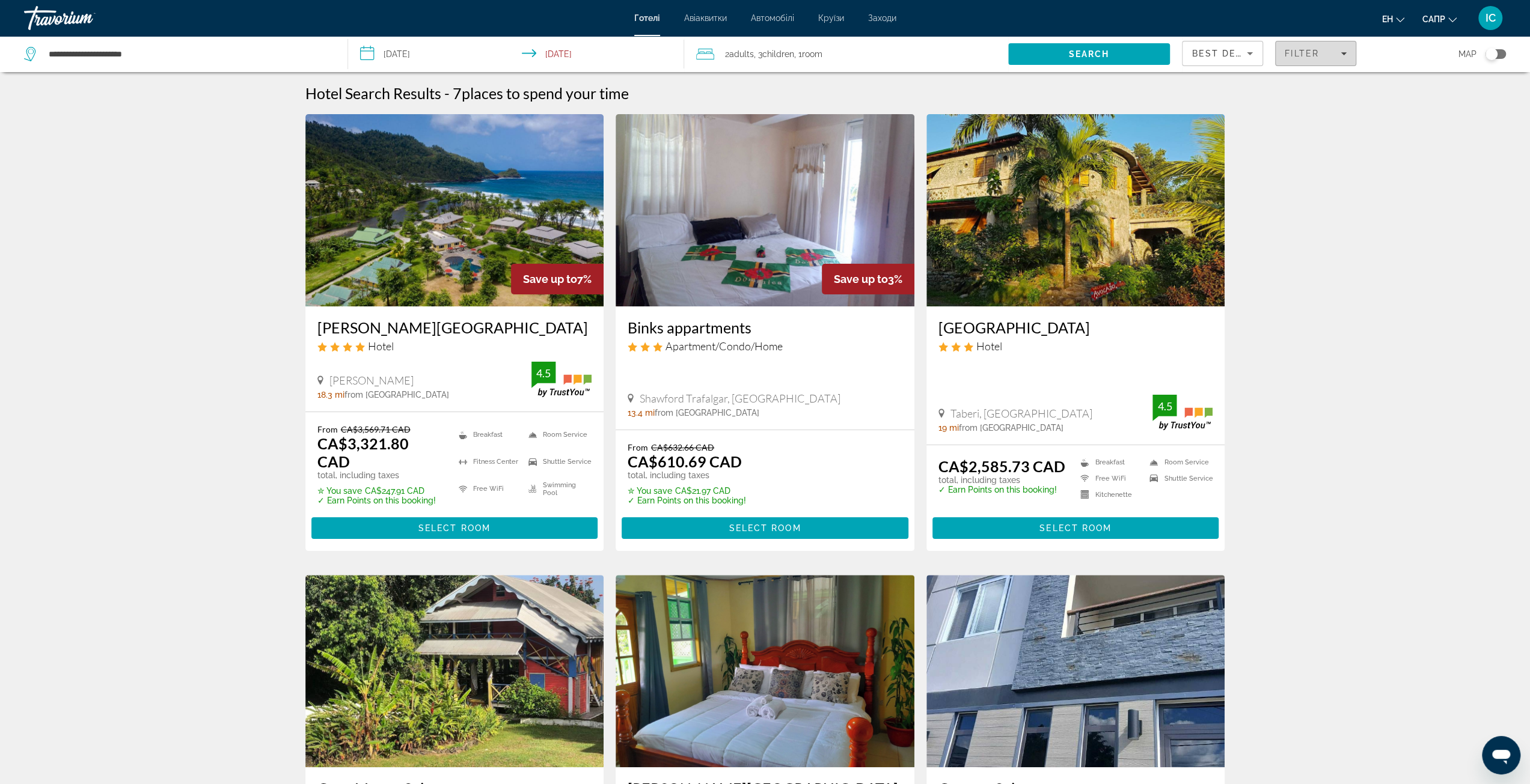
click at [1344, 53] on icon "Filters" at bounding box center [1343, 53] width 6 height 3
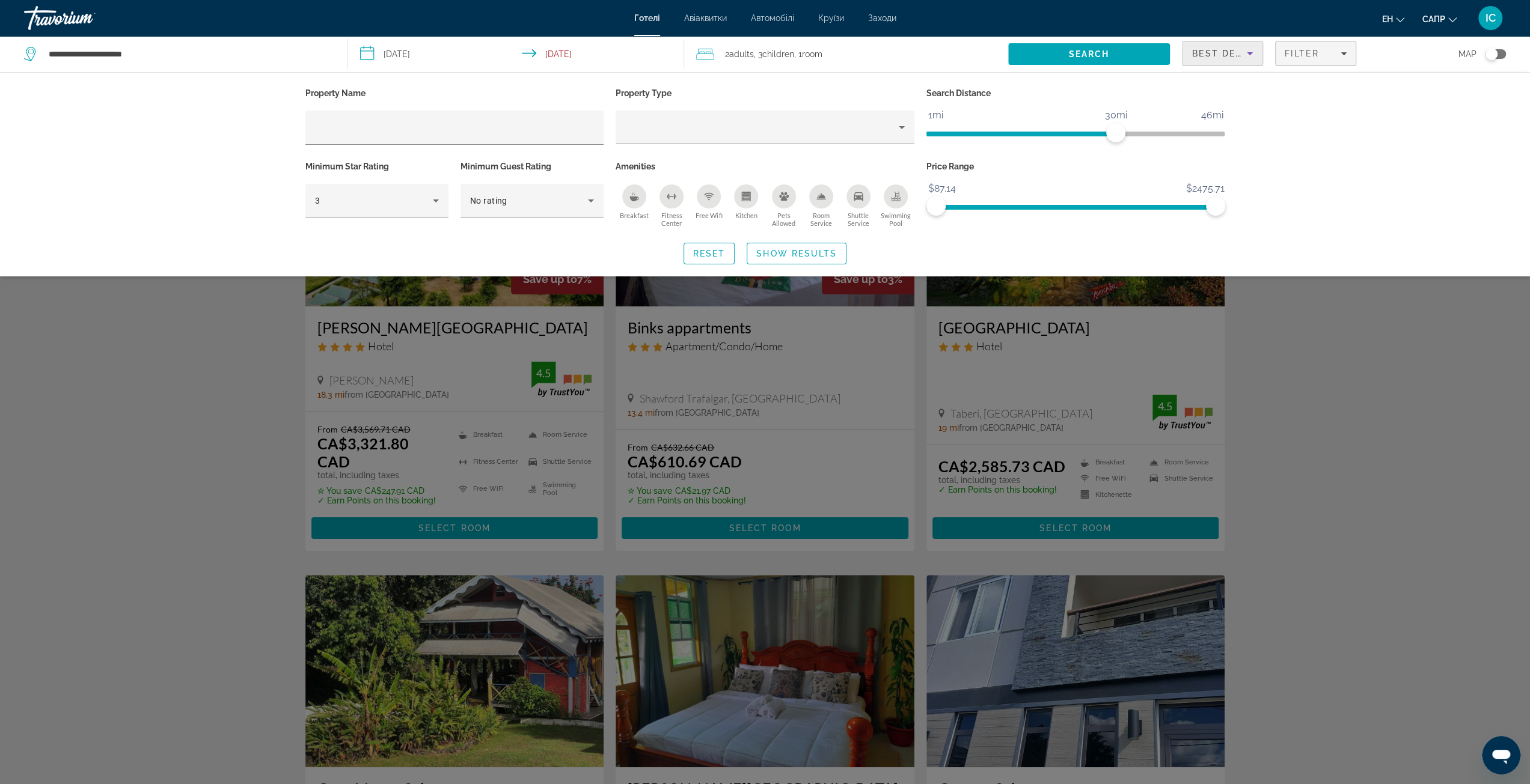
click at [1246, 52] on icon "Sort by" at bounding box center [1250, 53] width 15 height 15
click at [1311, 53] on div at bounding box center [765, 392] width 1530 height 784
click at [1337, 51] on div "Filter" at bounding box center [1316, 53] width 62 height 10
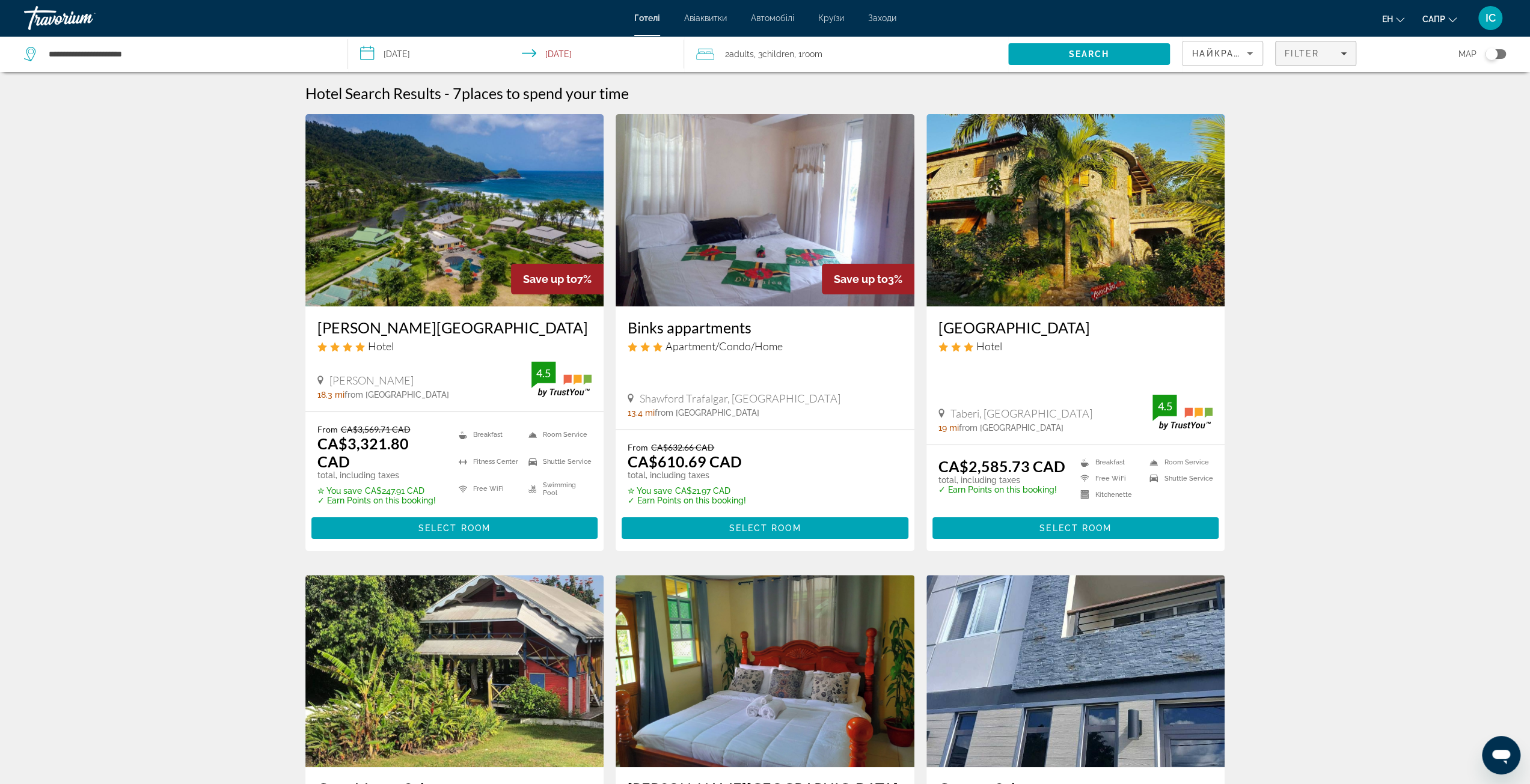
click at [1338, 51] on div "Filter" at bounding box center [1316, 53] width 62 height 10
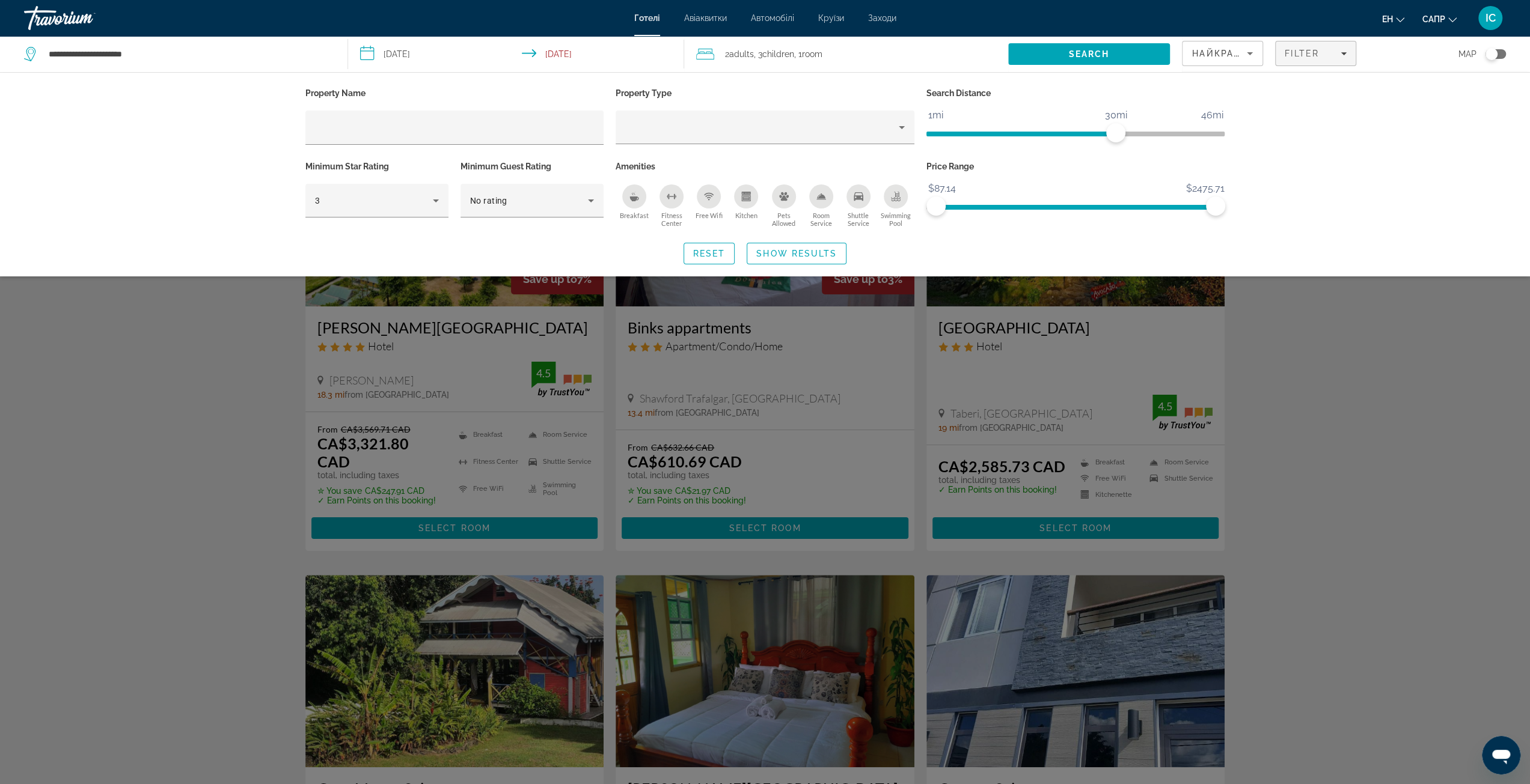
click at [898, 197] on icon "Swimming Pool" at bounding box center [895, 196] width 10 height 10
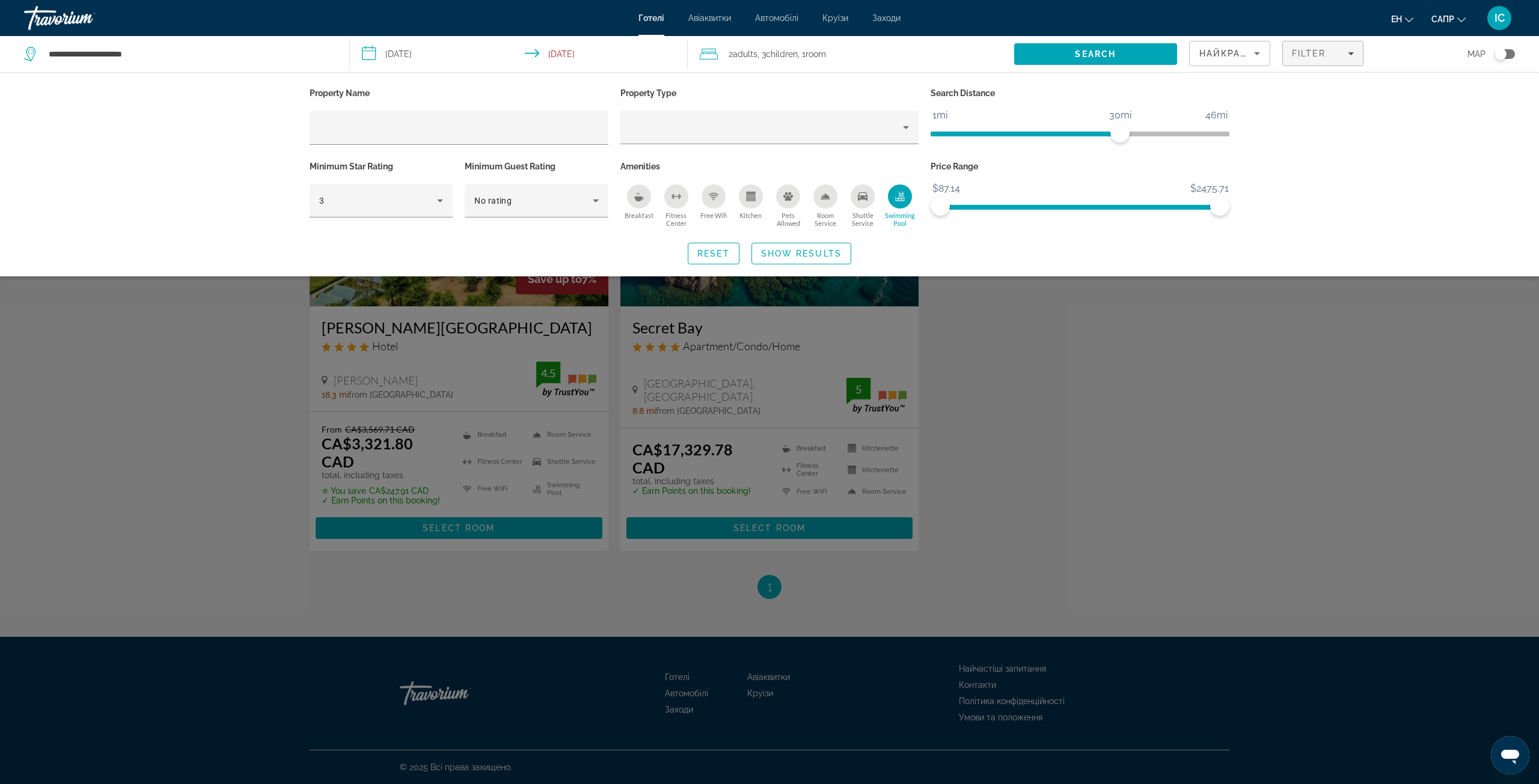
click at [899, 198] on div "Swimming Pool" at bounding box center [900, 197] width 24 height 24
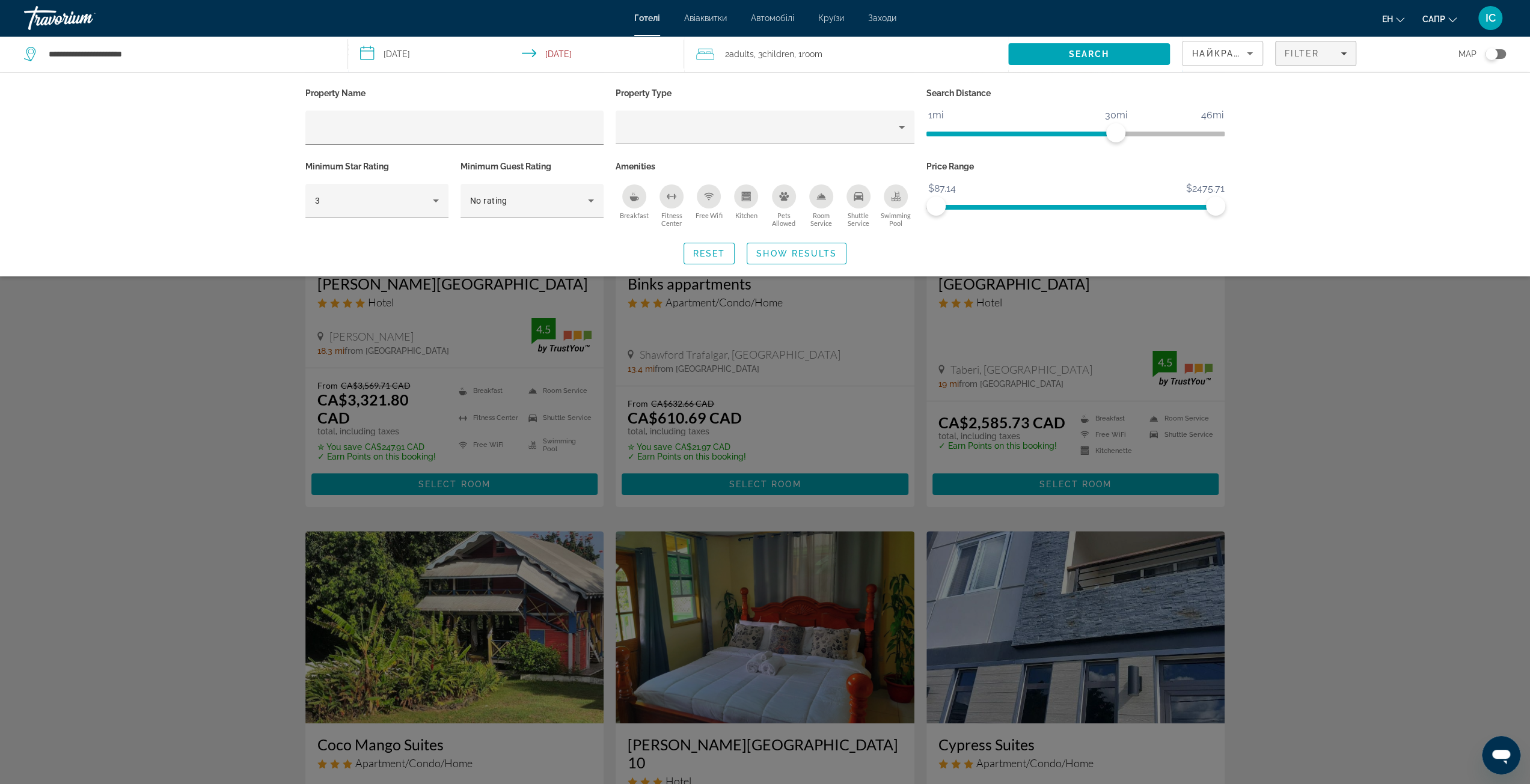
scroll to position [60, 0]
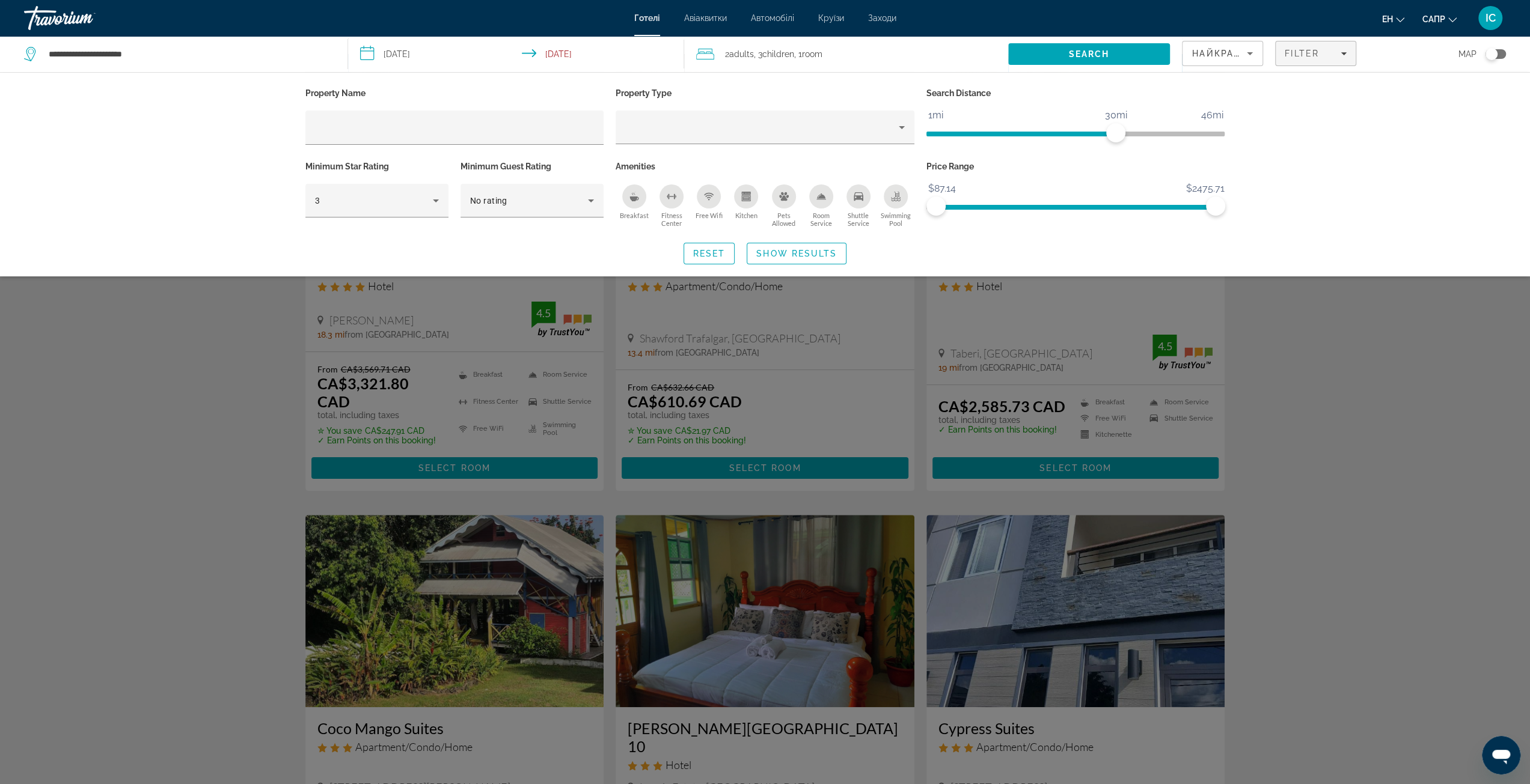
click at [1339, 248] on div "Property Name Property Type Search Distance 1mi 46mi 30mi Minimum Star Rating 3…" at bounding box center [765, 174] width 1530 height 204
click at [1101, 54] on span "Search" at bounding box center [1089, 54] width 41 height 10
click at [1087, 53] on span "Search" at bounding box center [1089, 54] width 41 height 10
click at [1085, 51] on span "Search" at bounding box center [1089, 54] width 41 height 10
click at [1106, 50] on span "Search" at bounding box center [1089, 54] width 41 height 10
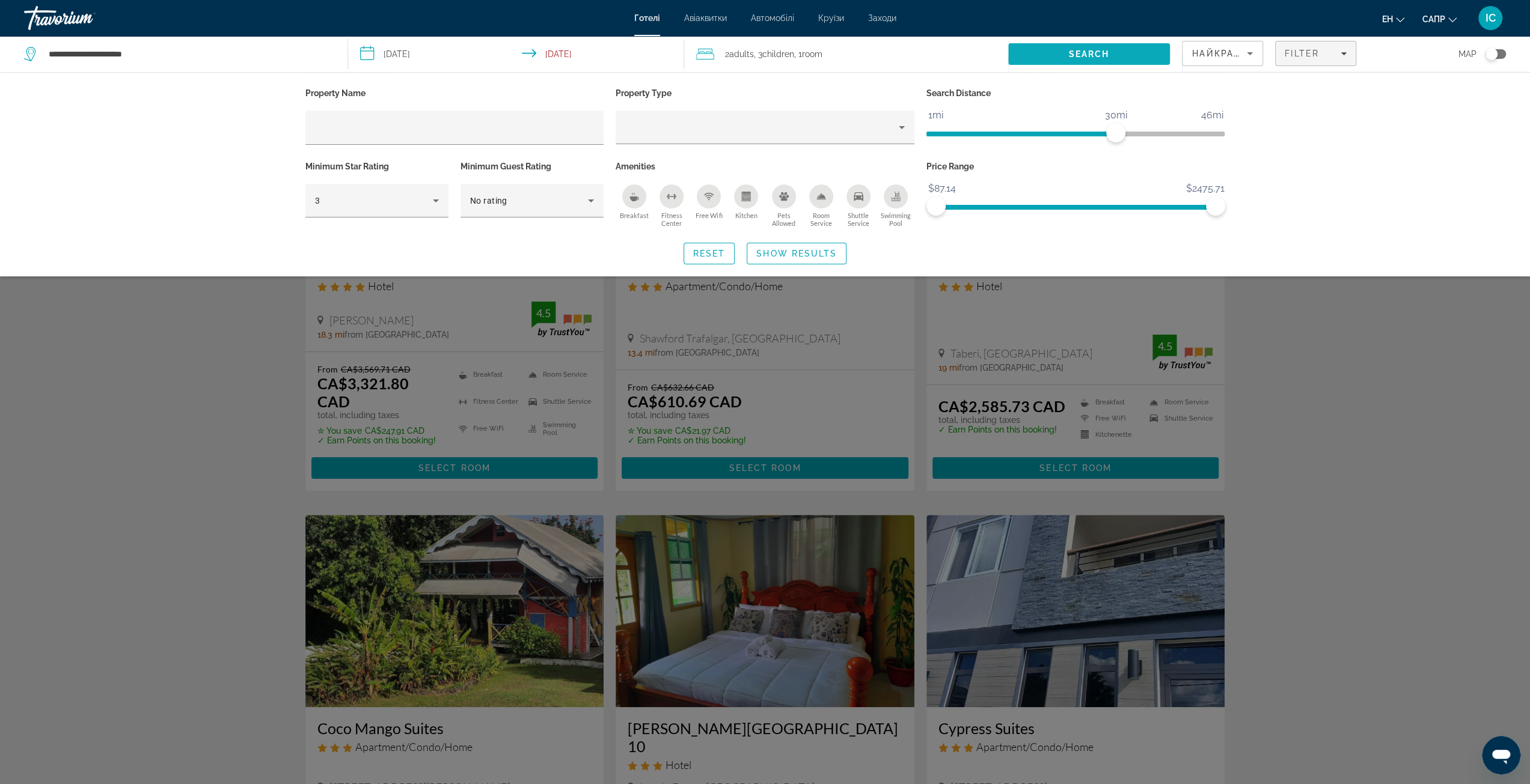
click at [1105, 51] on span "Search" at bounding box center [1089, 54] width 41 height 10
click at [1105, 50] on span "Search" at bounding box center [1089, 54] width 41 height 10
click at [1106, 50] on span "Search" at bounding box center [1089, 54] width 41 height 10
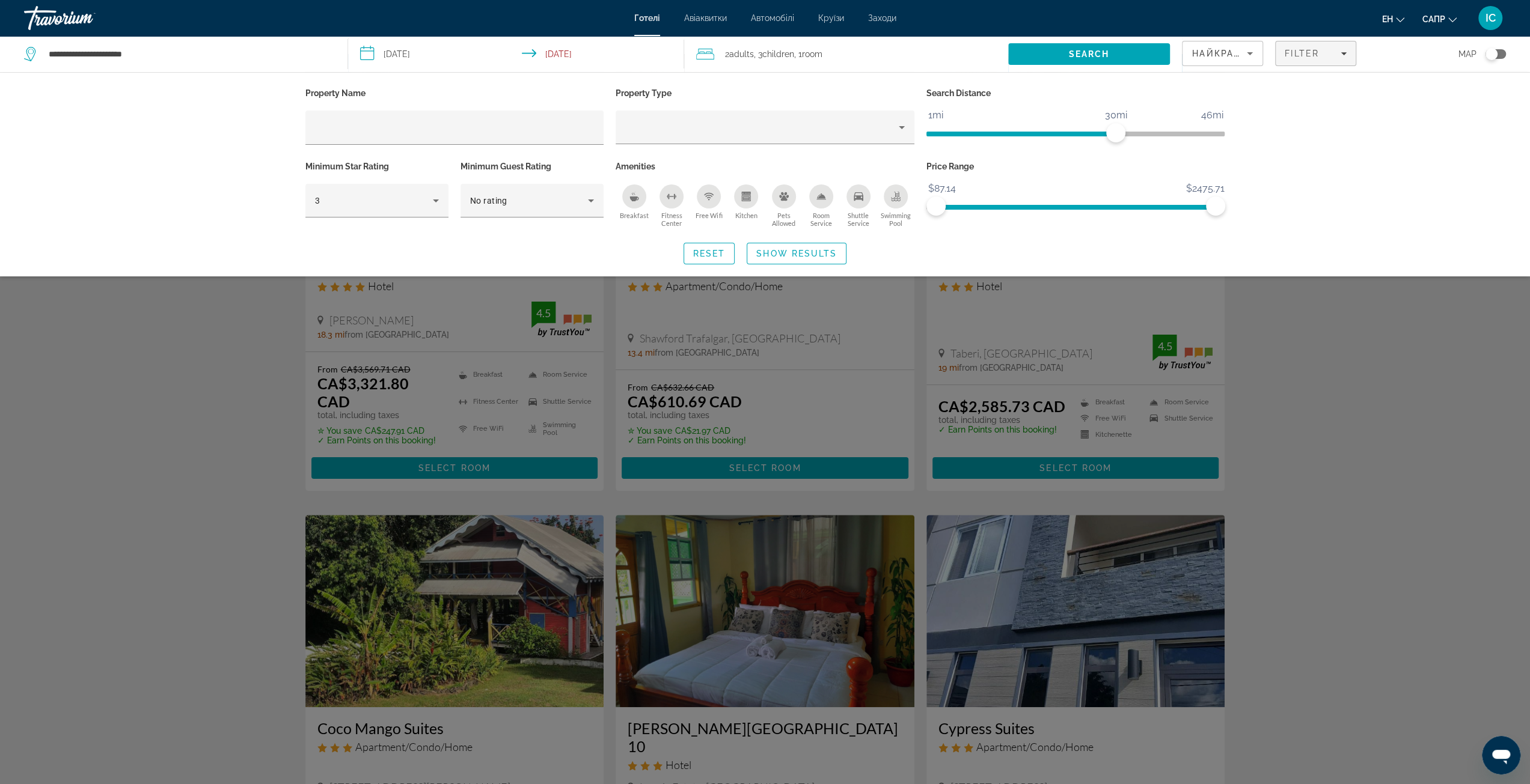
click at [35, 29] on div "Траворіум" at bounding box center [84, 18] width 120 height 31
